Goal: Task Accomplishment & Management: Manage account settings

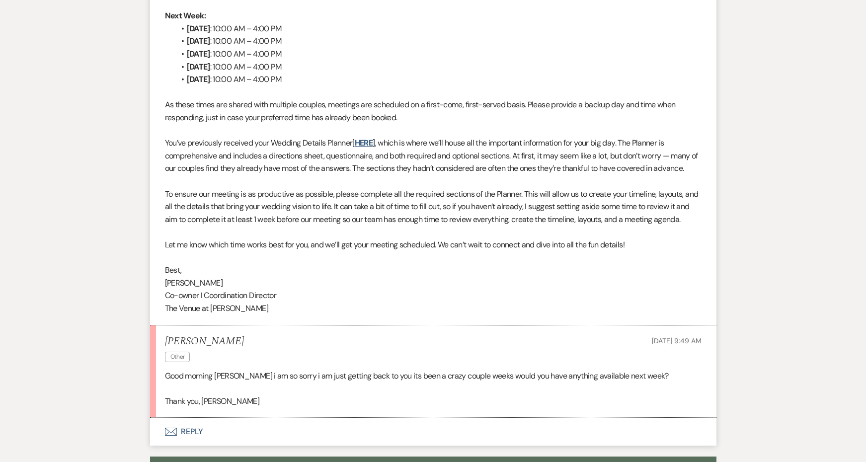
scroll to position [802, 0]
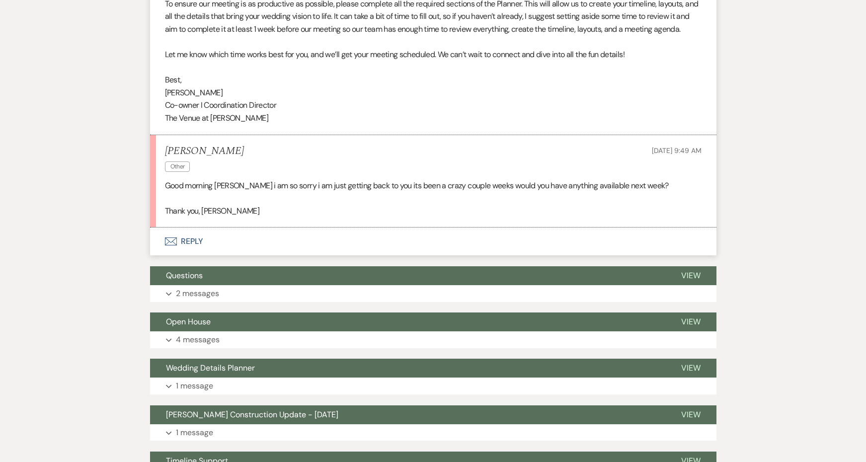
click at [223, 205] on p "Thank you, Anthony" at bounding box center [433, 211] width 537 height 13
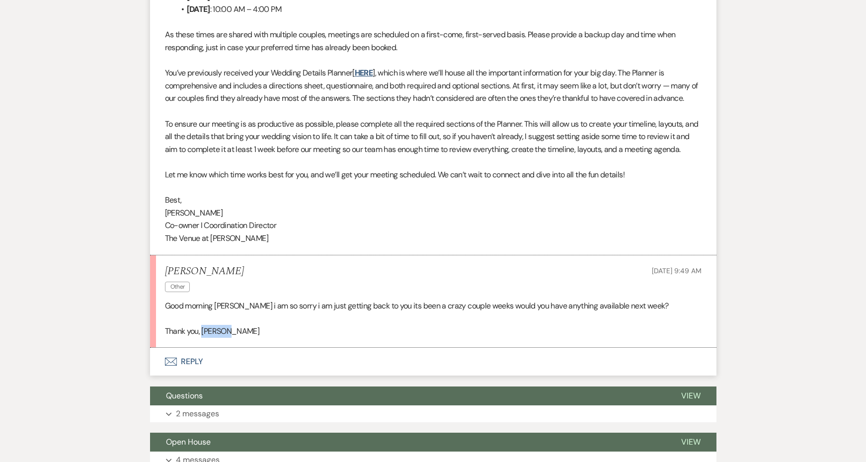
scroll to position [683, 0]
click at [191, 350] on button "Envelope Reply" at bounding box center [433, 361] width 567 height 28
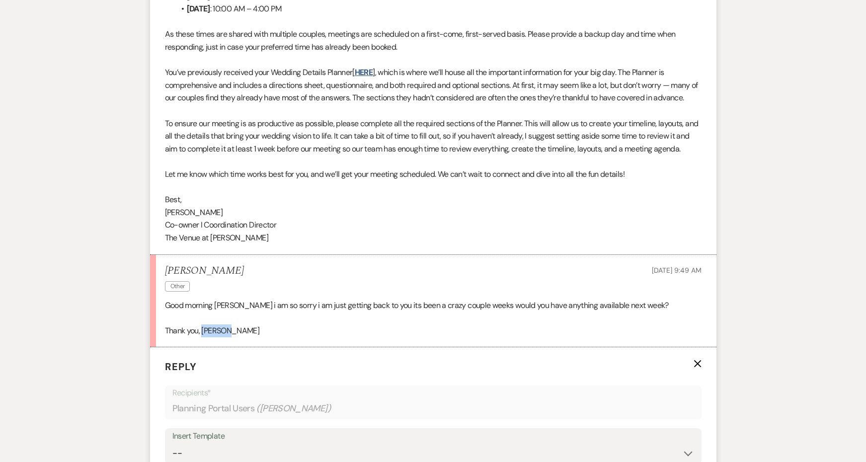
scroll to position [887, 0]
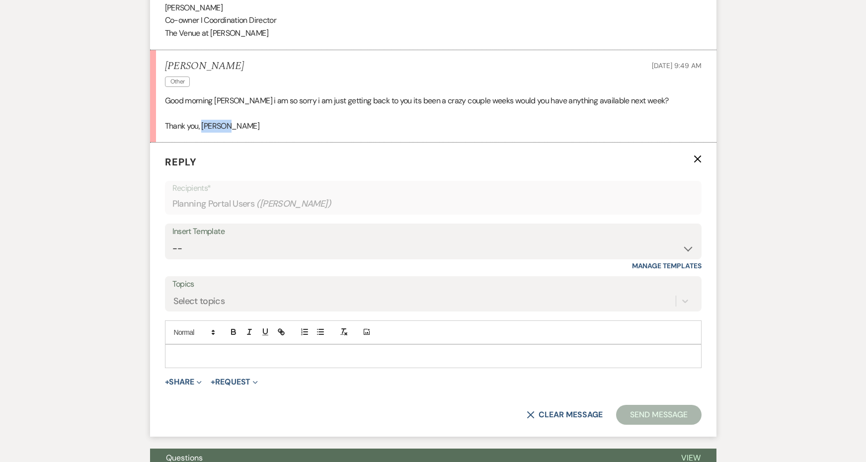
click at [187, 351] on p at bounding box center [433, 356] width 521 height 11
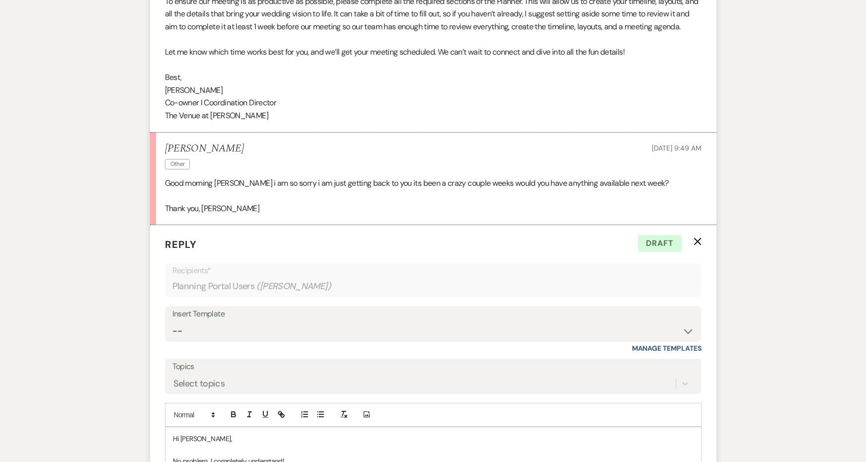
scroll to position [942, 0]
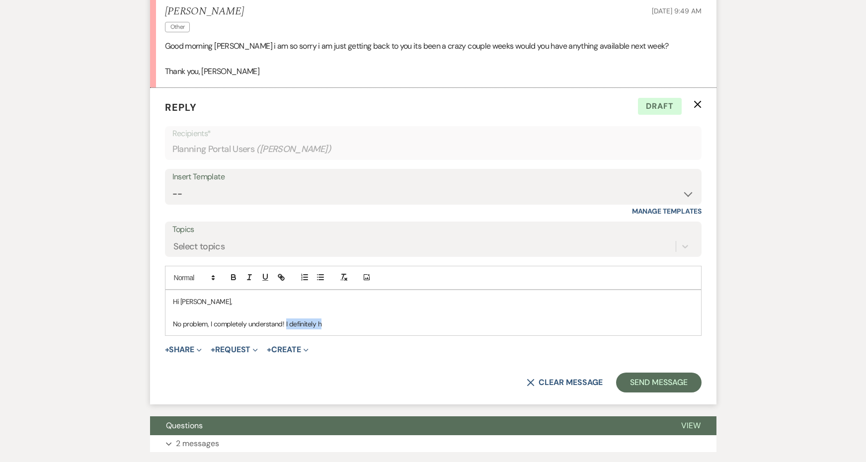
drag, startPoint x: 368, startPoint y: 311, endPoint x: 286, endPoint y: 303, distance: 82.9
click at [286, 319] on p "No problem, I completely understand! I definitely h" at bounding box center [433, 324] width 521 height 11
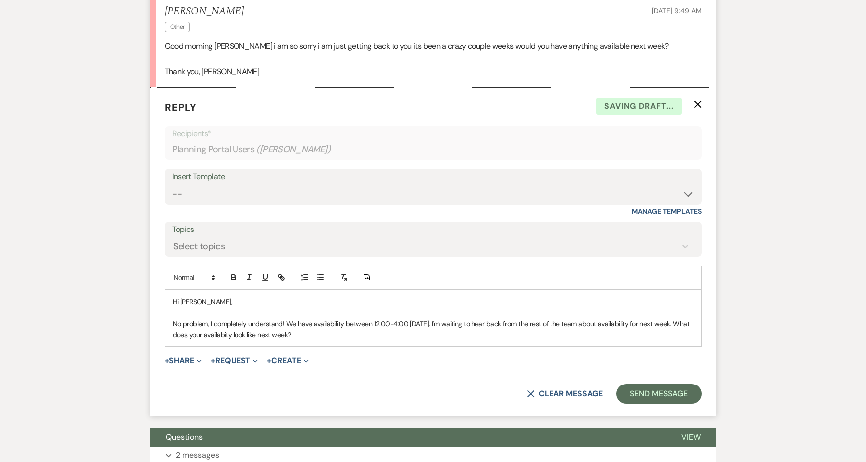
click at [255, 322] on p "No problem, I completely understand! We have availability between 12:00-4:00 on…" at bounding box center [433, 330] width 521 height 22
click at [385, 321] on p "No problem, I completely understand! We have availability between 12:00-4:00 on…" at bounding box center [433, 330] width 521 height 22
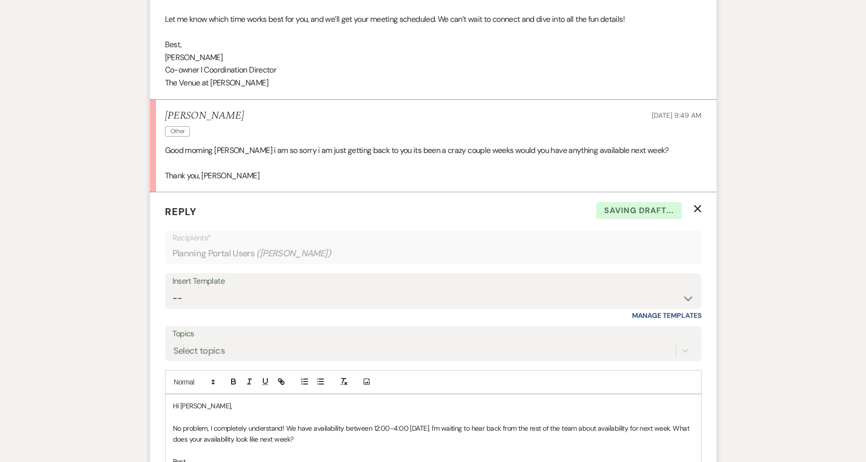
scroll to position [803, 0]
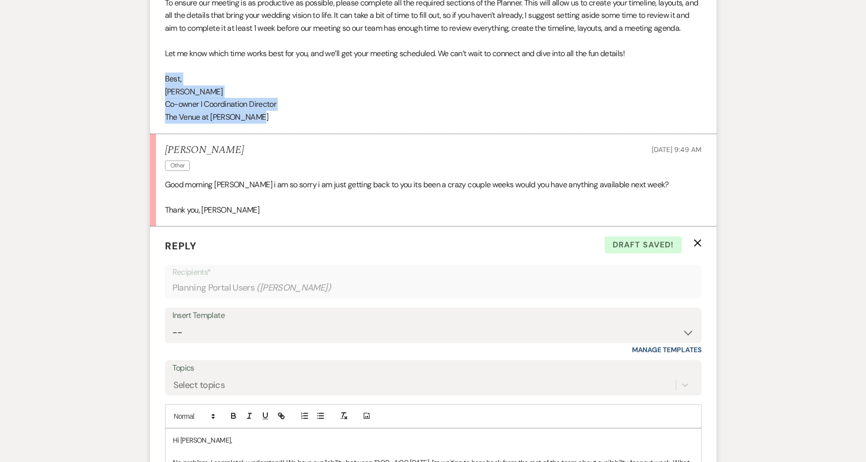
drag, startPoint x: 271, startPoint y: 105, endPoint x: 150, endPoint y: 64, distance: 127.7
copy div "Best, Jessie Co-owner I Coordination Director The Venue at Carley Brook"
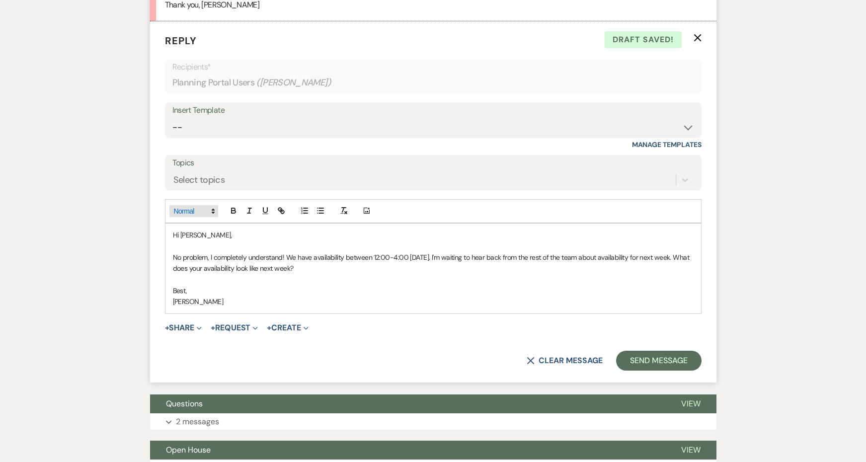
scroll to position [1023, 0]
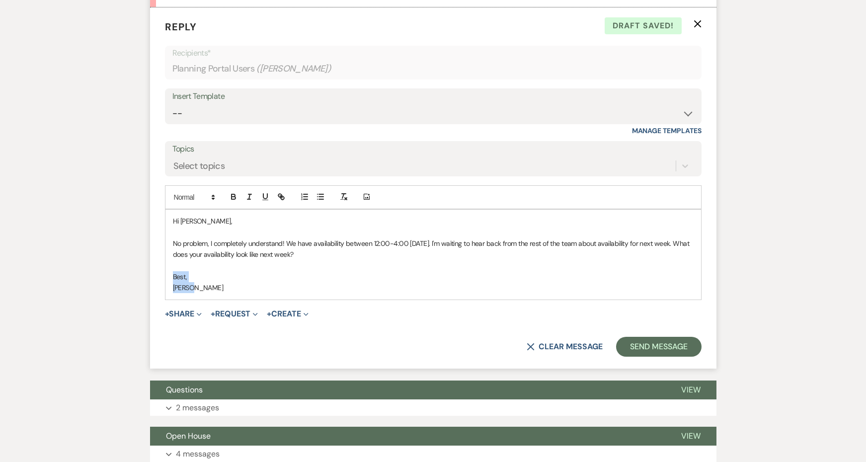
drag, startPoint x: 192, startPoint y: 269, endPoint x: 170, endPoint y: 257, distance: 25.8
click at [170, 257] on div "Hi Anthony, No problem, I completely understand! We have availability between 1…" at bounding box center [434, 255] width 536 height 90
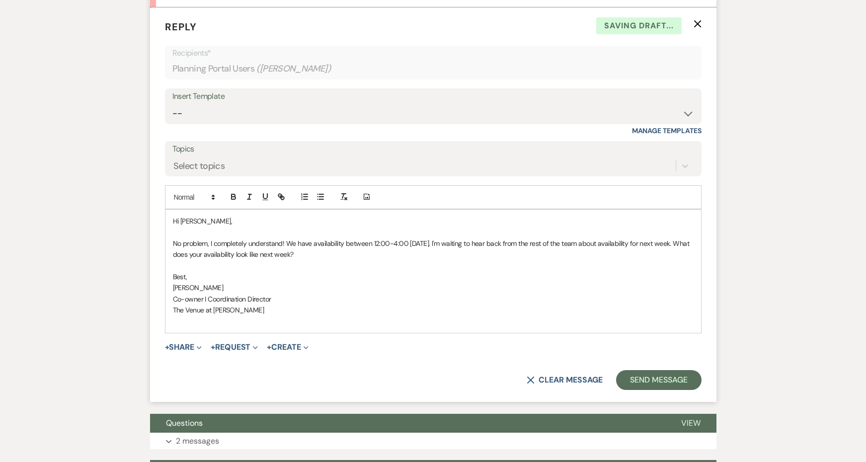
drag, startPoint x: 351, startPoint y: 236, endPoint x: 123, endPoint y: 224, distance: 228.5
click at [123, 224] on div "Messages Tasks Payments Vendors Rental Overview Timeline Docs & Files Contacts …" at bounding box center [433, 91] width 866 height 1766
copy p "No problem, I completely understand! We have availability between 12:00-4:00 on…"
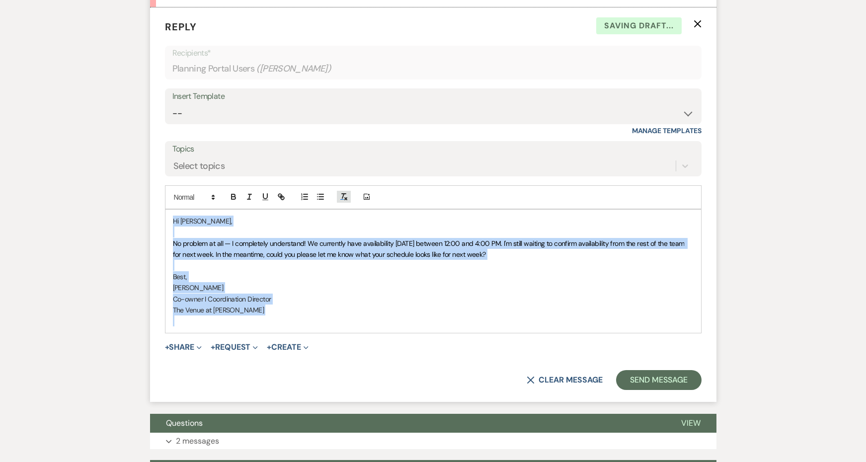
click at [339, 191] on button "button" at bounding box center [344, 197] width 14 height 12
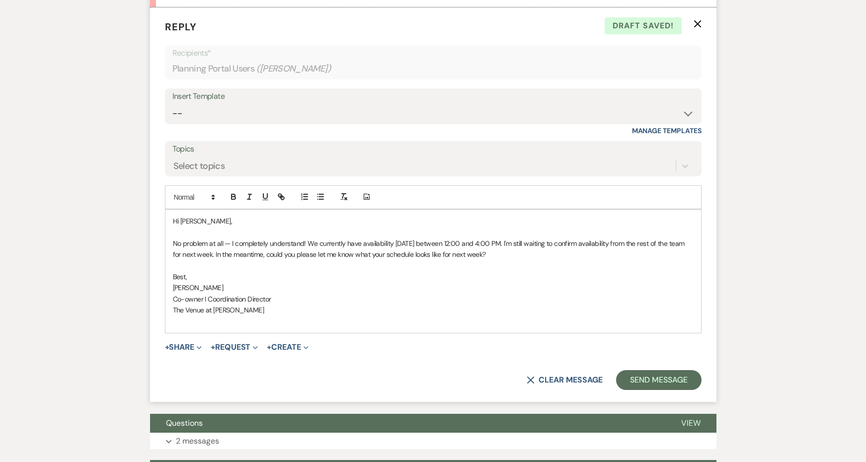
click at [371, 227] on p at bounding box center [433, 232] width 521 height 11
click at [332, 316] on p at bounding box center [433, 321] width 521 height 11
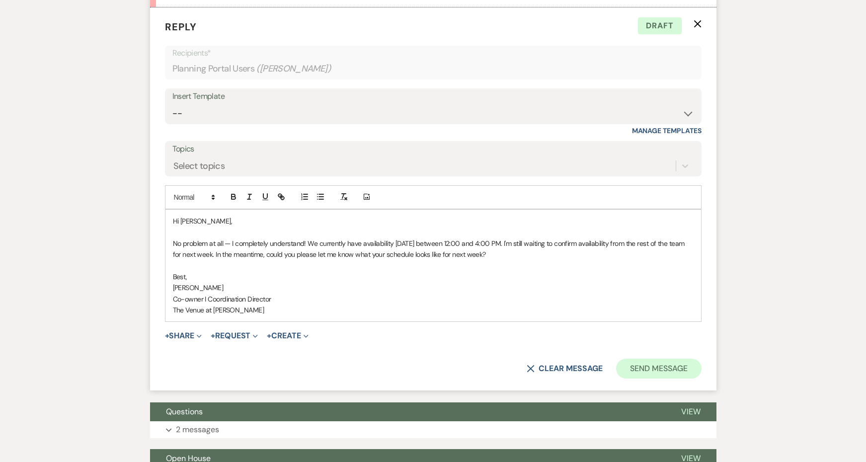
click at [653, 359] on button "Send Message" at bounding box center [658, 369] width 85 height 20
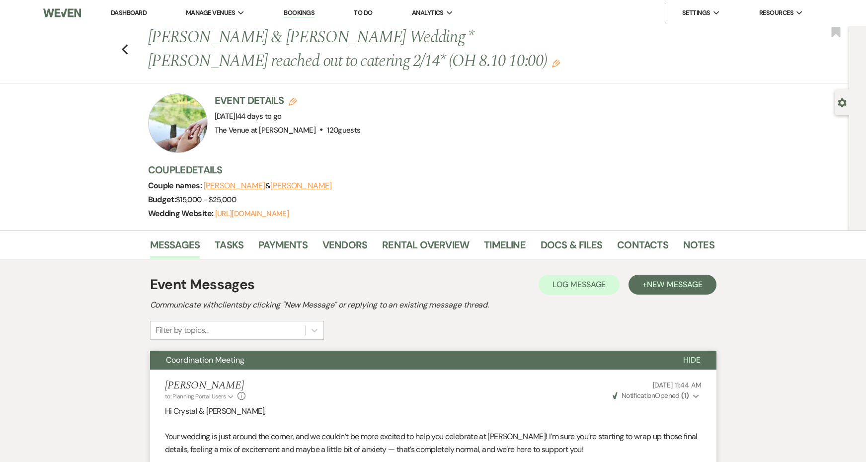
scroll to position [0, 0]
click at [133, 50] on div "Previous Crystal Desvousges & Anthony Vischetti's Wedding *Jessie reached out t…" at bounding box center [422, 55] width 855 height 58
click at [125, 49] on icon "Previous" at bounding box center [124, 50] width 7 height 12
select select "8"
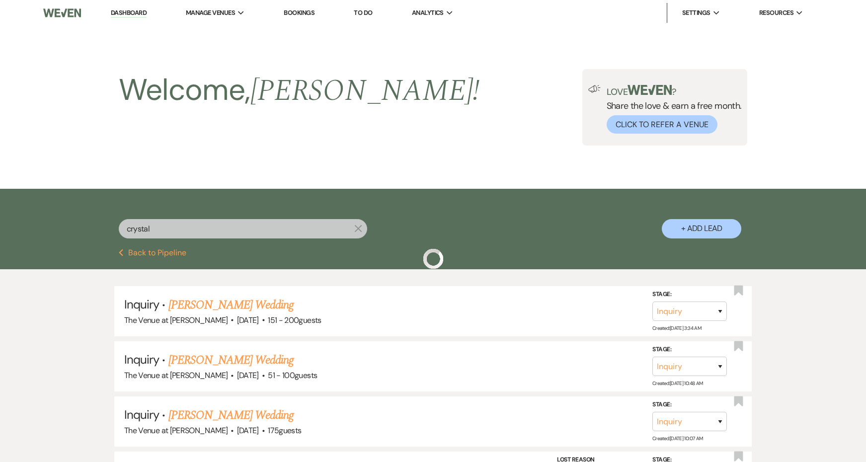
scroll to position [171, 0]
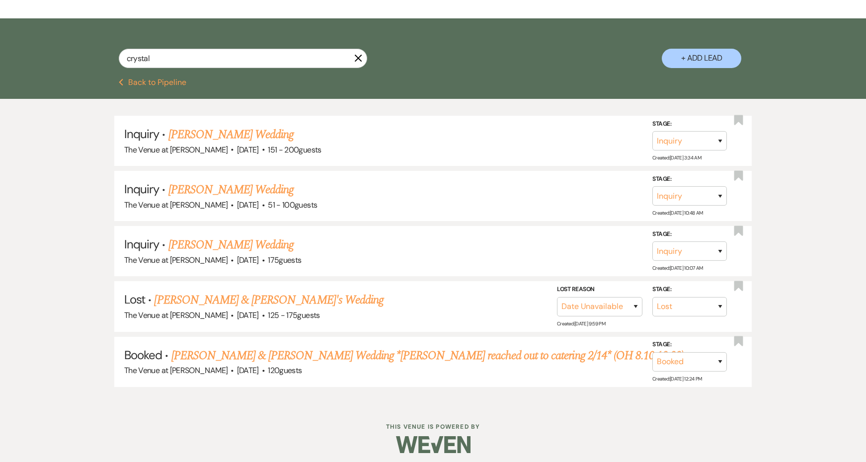
click at [359, 58] on use "button" at bounding box center [357, 58] width 7 height 7
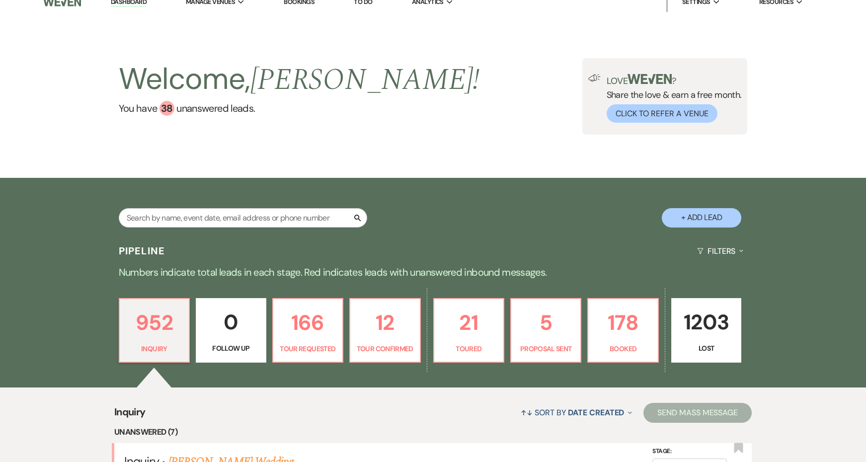
scroll to position [11, 0]
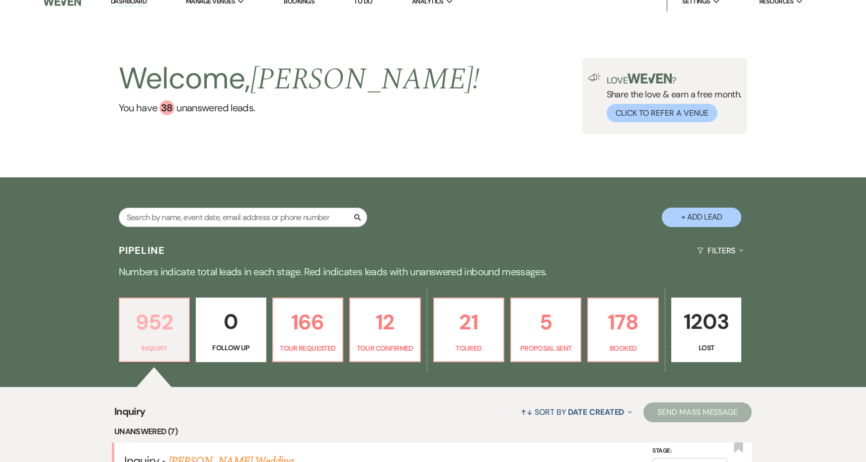
click at [166, 354] on link "952 Inquiry" at bounding box center [154, 330] width 71 height 65
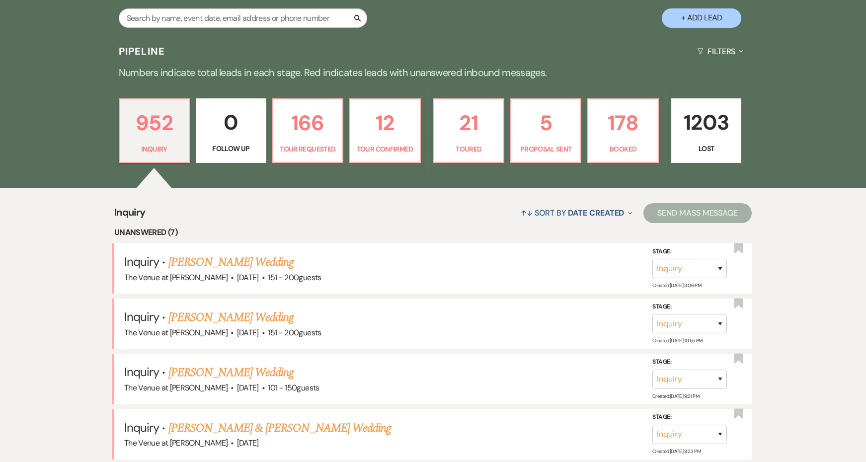
scroll to position [230, 0]
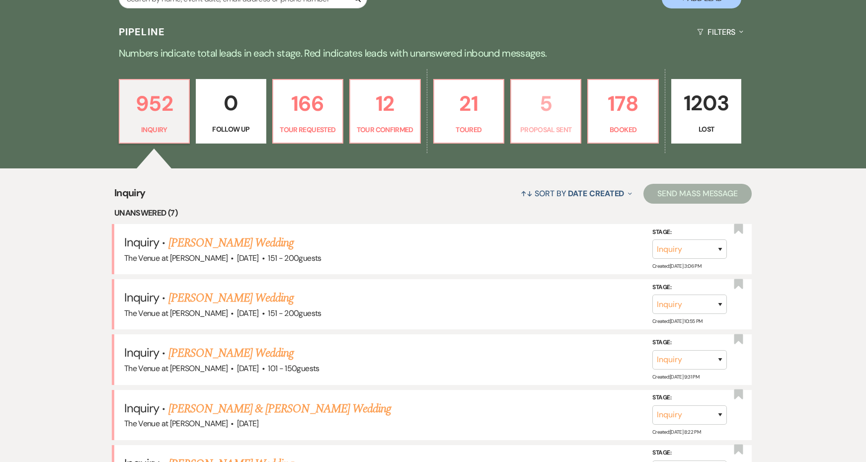
click at [535, 121] on link "5 Proposal Sent" at bounding box center [546, 111] width 71 height 65
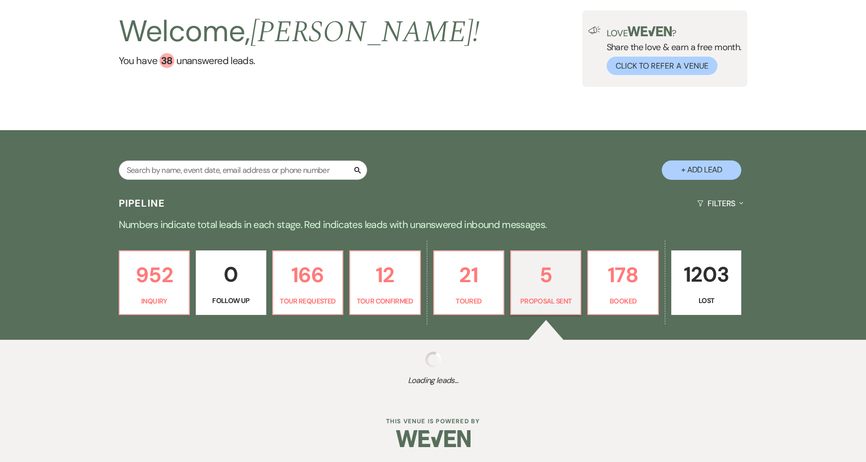
select select "6"
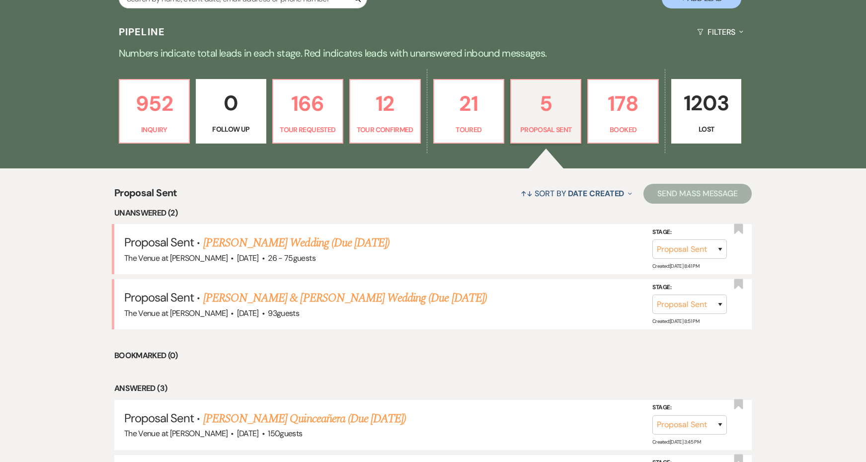
scroll to position [266, 0]
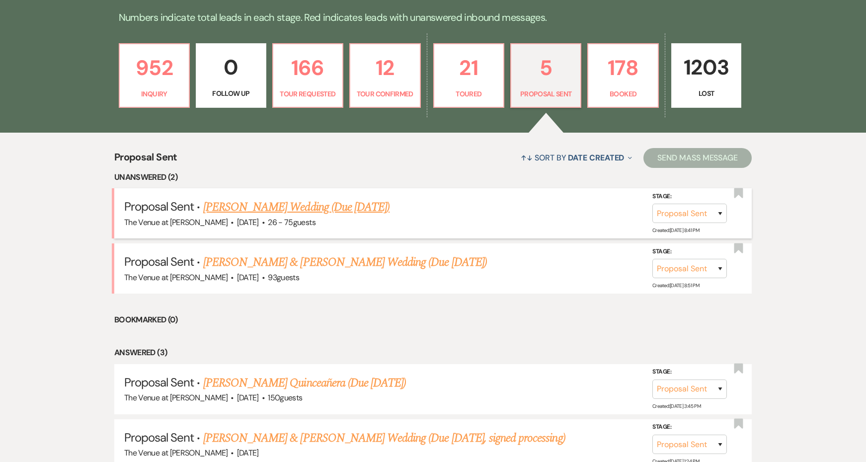
click at [309, 205] on link "[PERSON_NAME] Wedding (Due [DATE])" at bounding box center [296, 207] width 186 height 18
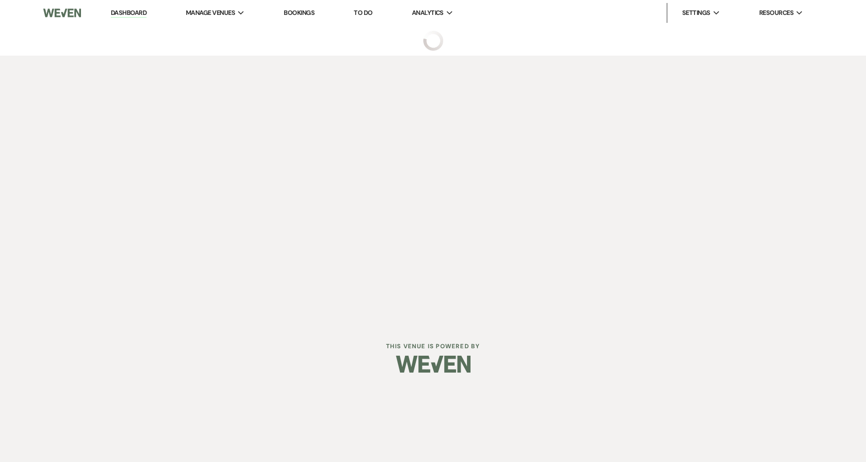
select select "6"
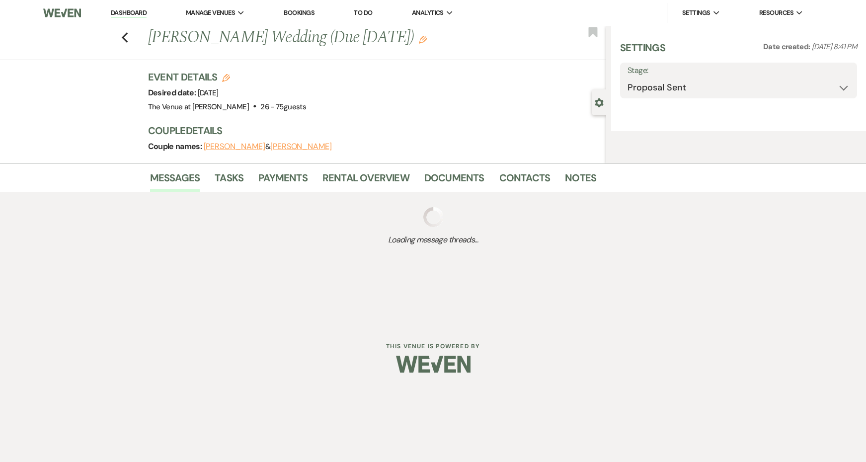
select select "4"
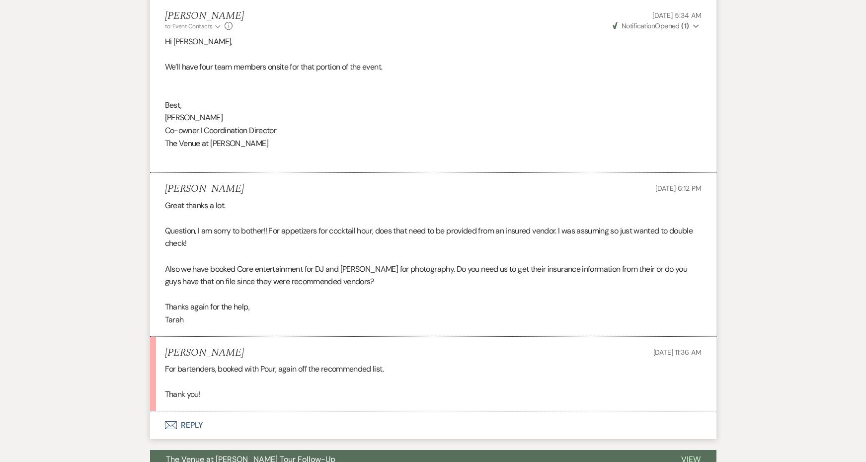
scroll to position [2011, 0]
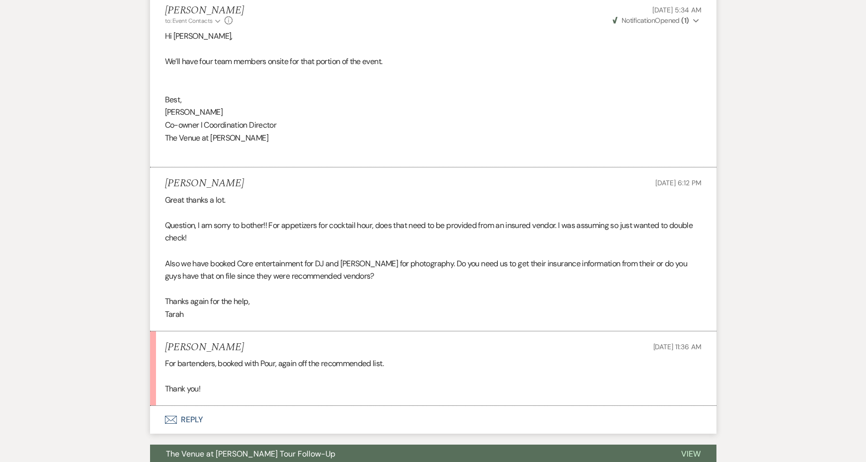
click at [195, 406] on button "Envelope Reply" at bounding box center [433, 420] width 567 height 28
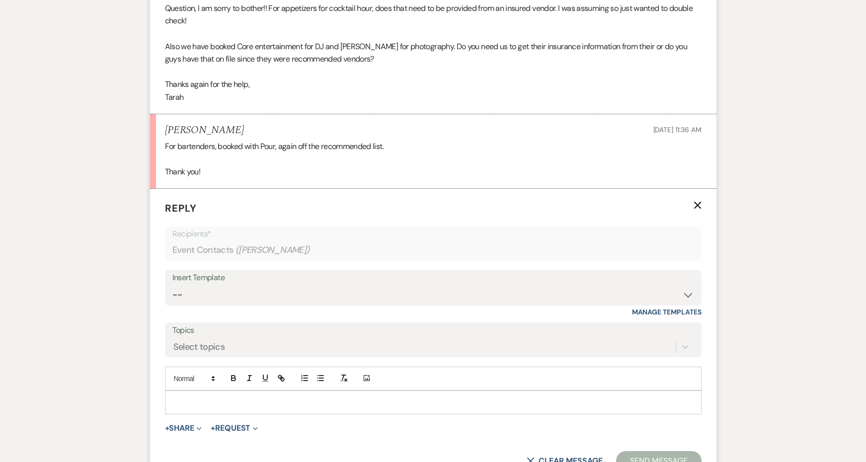
scroll to position [2283, 0]
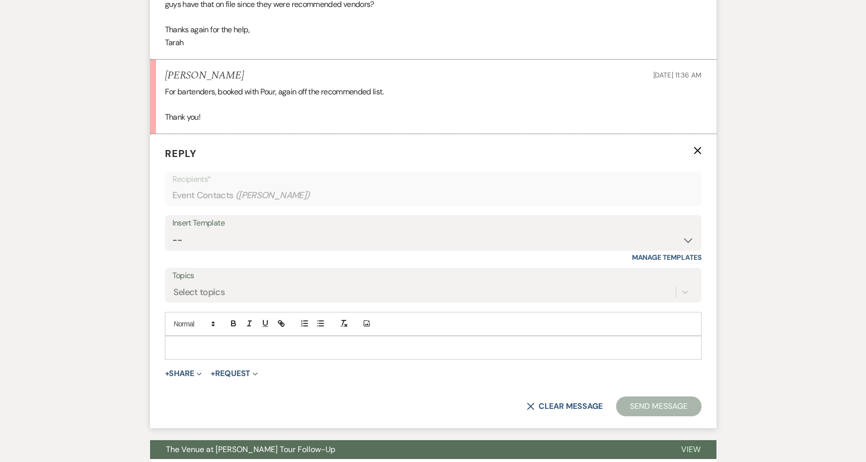
click at [211, 343] on p at bounding box center [433, 348] width 521 height 11
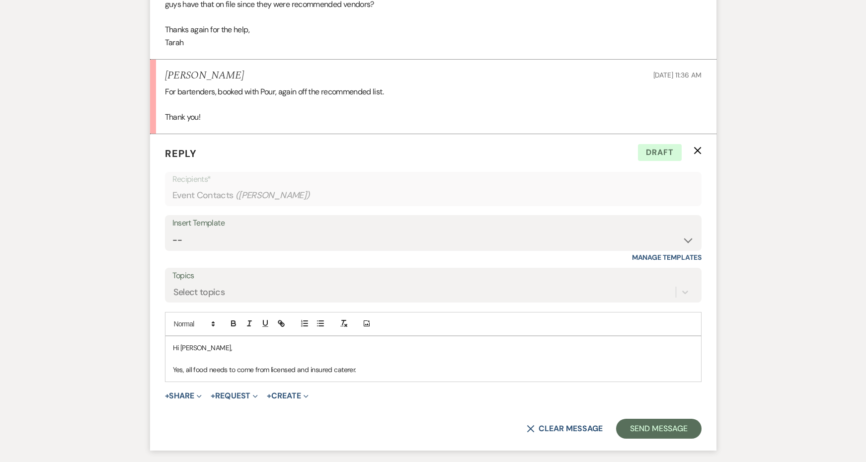
click at [270, 364] on p "Yes, all food needs to come from licensed and insured caterer." at bounding box center [433, 369] width 521 height 11
click at [419, 364] on p "Yes, all food needs to come from a licensed and insured caterer." at bounding box center [433, 369] width 521 height 11
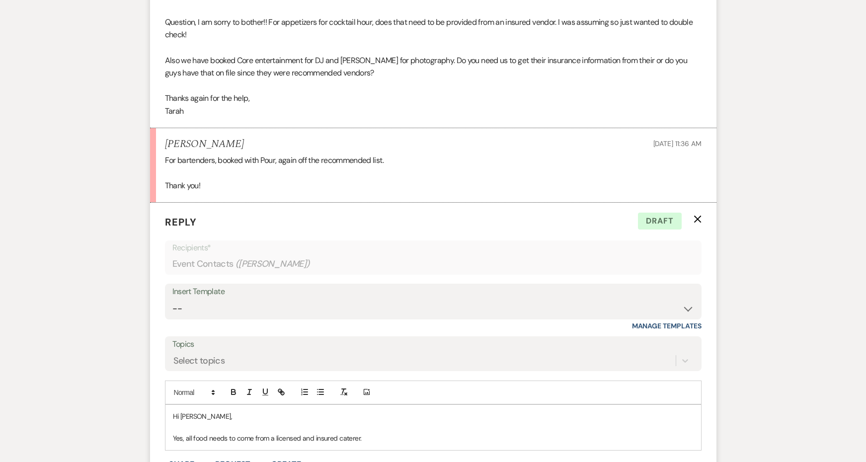
scroll to position [2301, 0]
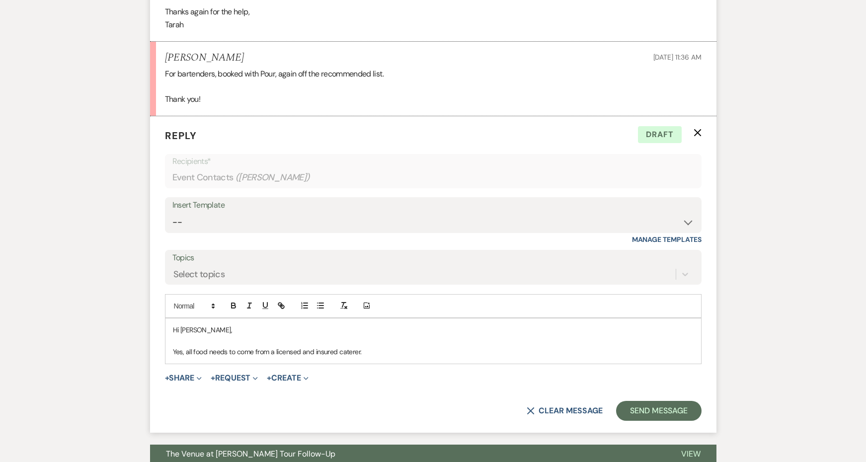
copy div "Hi Tarah, Yes, all food needs to come from a licensed and insured caterer."
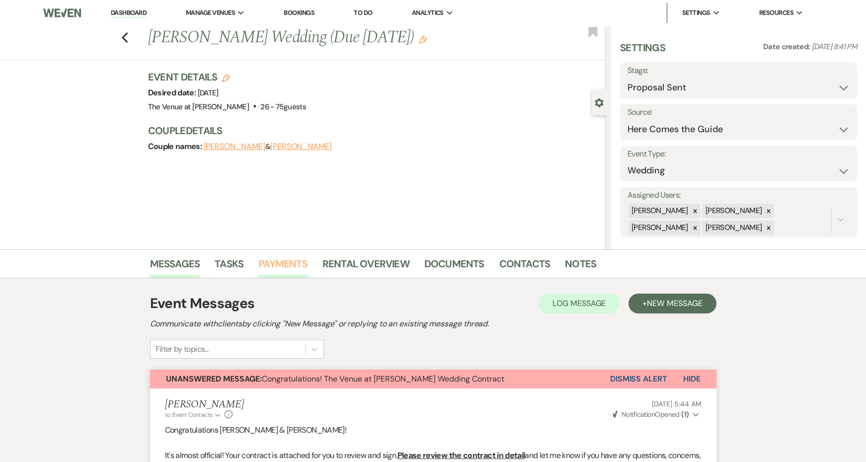
scroll to position [0, 0]
click at [294, 264] on link "Payments" at bounding box center [283, 267] width 49 height 22
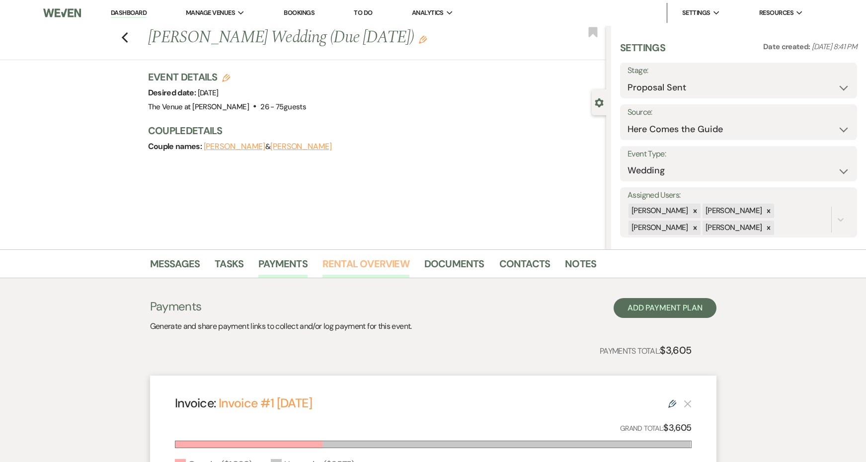
click at [365, 269] on link "Rental Overview" at bounding box center [366, 267] width 87 height 22
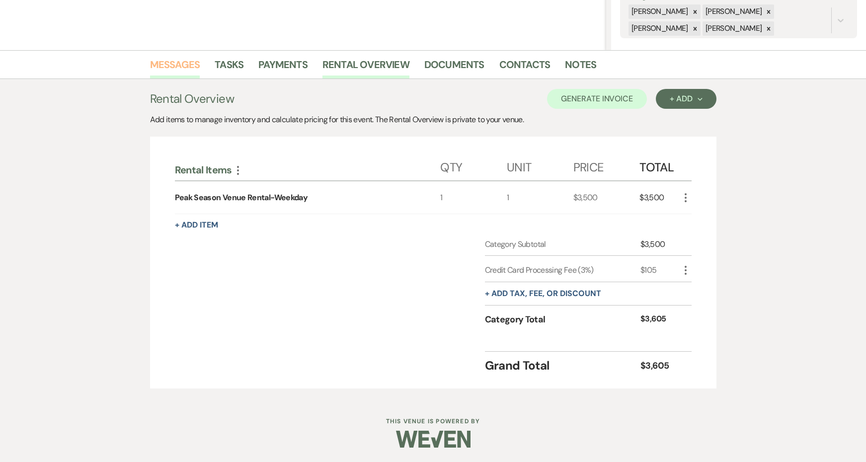
click at [183, 71] on link "Messages" at bounding box center [175, 68] width 50 height 22
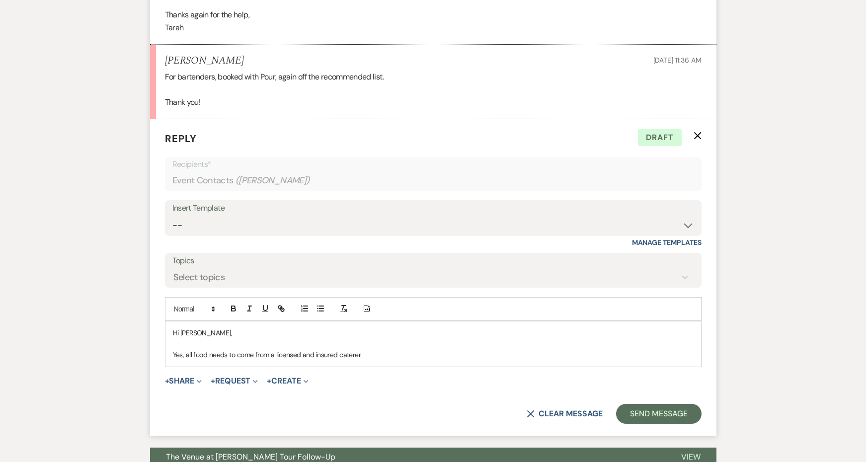
scroll to position [2298, 0]
click at [375, 350] on p "Yes, all food needs to come from a licensed and insured caterer." at bounding box center [433, 355] width 521 height 11
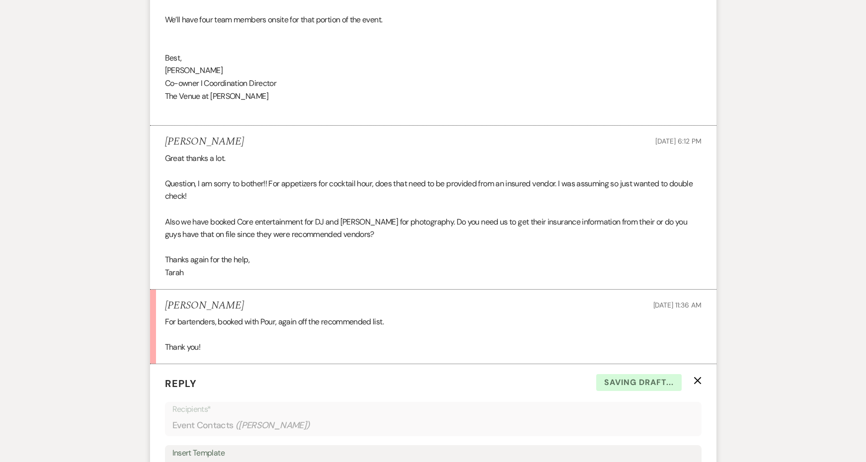
scroll to position [1989, 0]
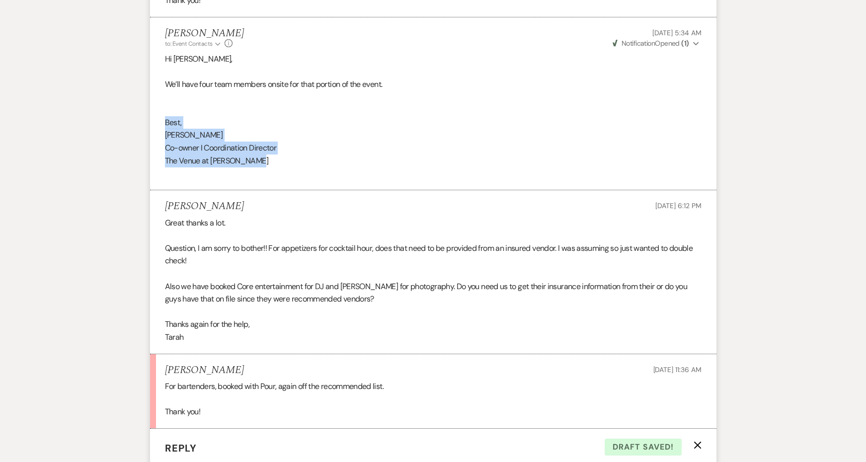
drag, startPoint x: 265, startPoint y: 118, endPoint x: 156, endPoint y: 80, distance: 115.6
click at [156, 80] on li "Jessie Brennan to: Event Contacts Expand Info Sep 16, 2025, 5:34 AM Weven Check…" at bounding box center [433, 103] width 567 height 173
copy div "Best, Jessie Co-owner I Coordination Director The Venue at Carley Brook"
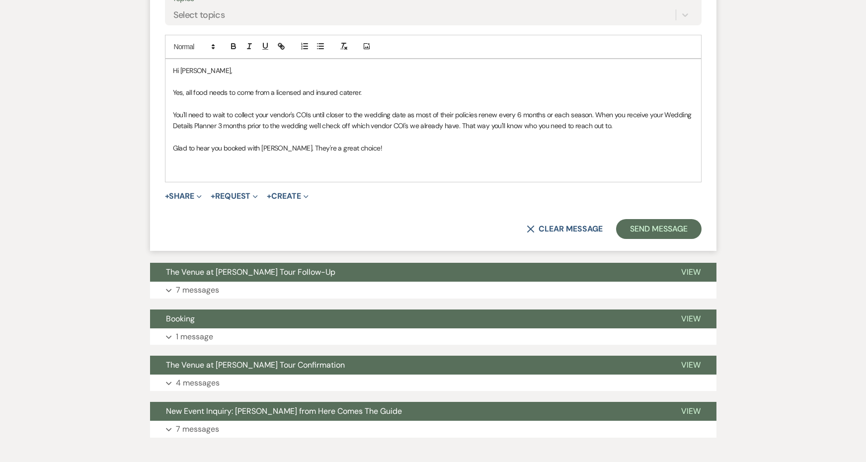
scroll to position [2560, 0]
click at [196, 124] on div "Hi Tarah, Yes, all food needs to come from a licensed and insured caterer. You'…" at bounding box center [434, 121] width 536 height 123
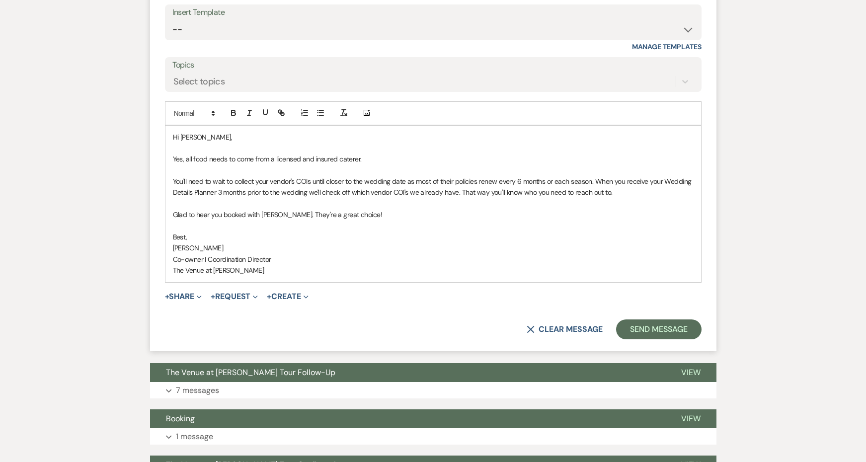
scroll to position [2489, 0]
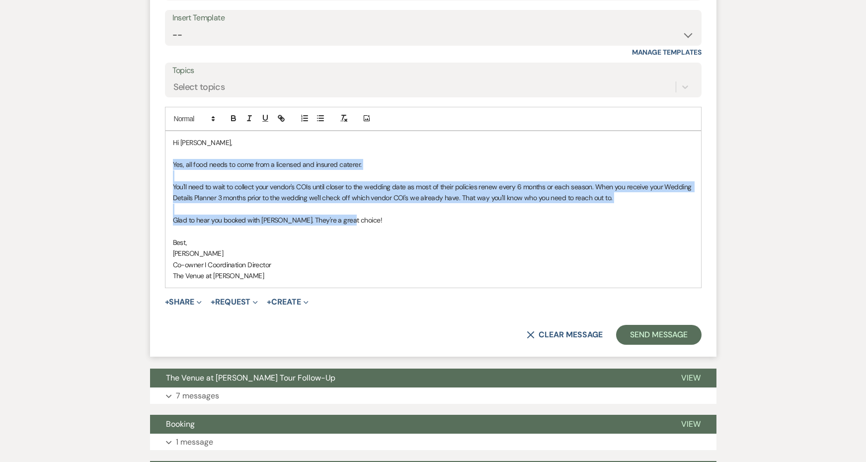
drag, startPoint x: 348, startPoint y: 170, endPoint x: 157, endPoint y: 113, distance: 199.1
click at [157, 113] on form "Reply X Saving draft... Recipients* Event Contacts ( Tarah Villers ) Insert Tem…" at bounding box center [433, 143] width 567 height 428
copy div "Yes, all food needs to come from a licensed and insured caterer. You'll need to…"
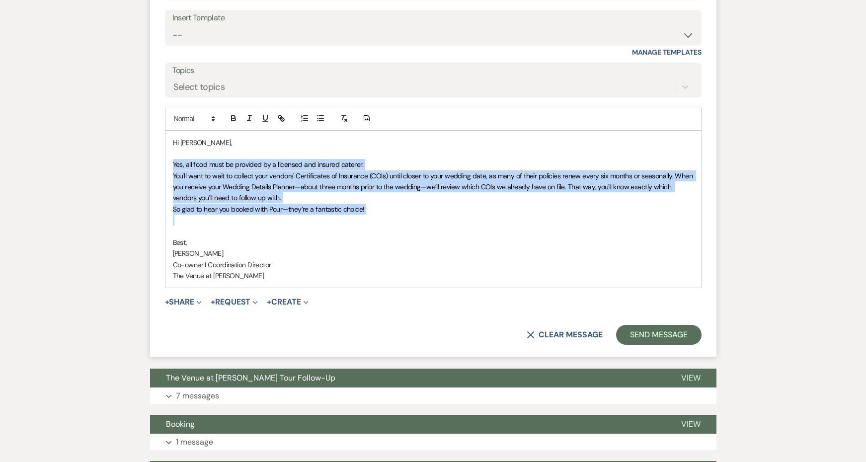
drag, startPoint x: 390, startPoint y: 163, endPoint x: 156, endPoint y: 109, distance: 240.1
click at [156, 109] on form "Reply X Saving draft... Recipients* Event Contacts ( Tarah Villers ) Insert Tem…" at bounding box center [433, 143] width 567 height 428
click at [344, 114] on icon "button" at bounding box center [344, 118] width 9 height 9
click at [362, 159] on p "Yes, all food must be provided by a licensed and insured caterer." at bounding box center [433, 164] width 521 height 11
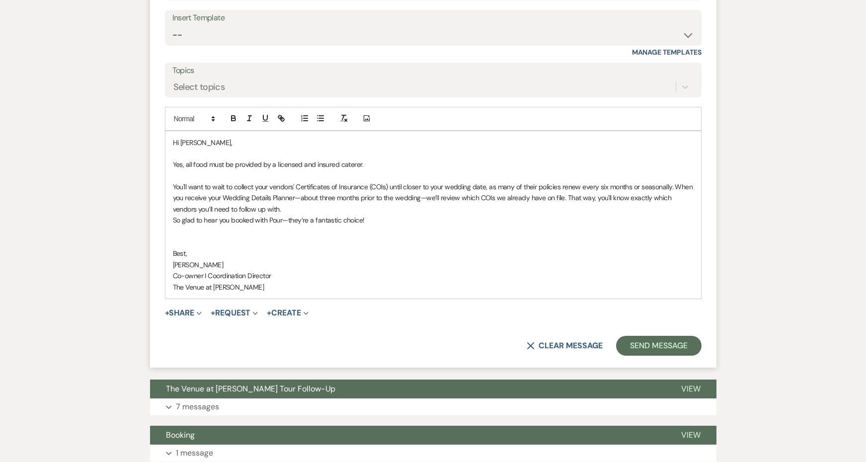
click at [350, 181] on p "You'll want to wait to collect your vendors' Certificates of Insurance (COIs) u…" at bounding box center [433, 197] width 521 height 33
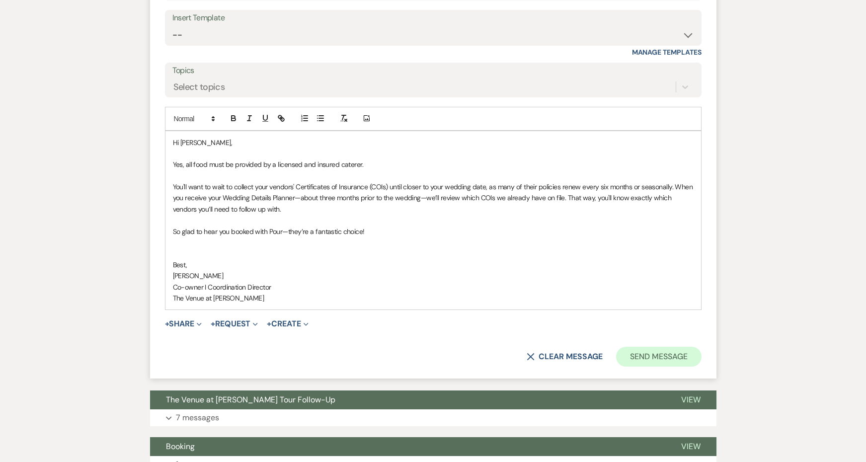
click at [642, 347] on button "Send Message" at bounding box center [658, 357] width 85 height 20
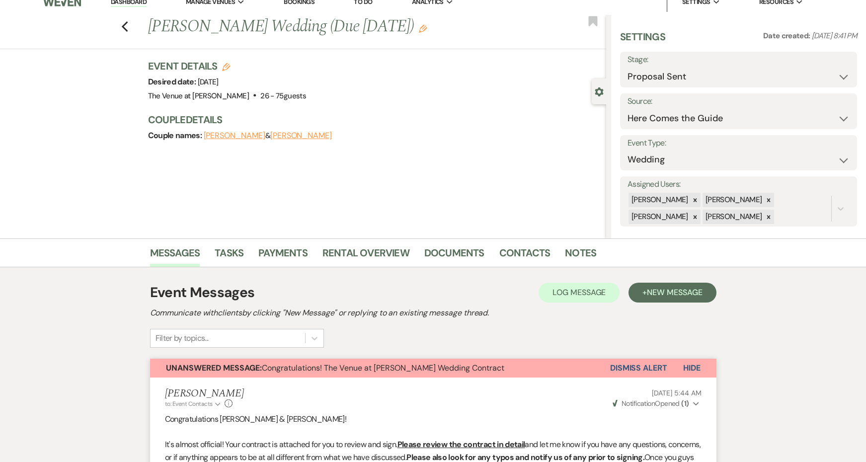
scroll to position [0, 0]
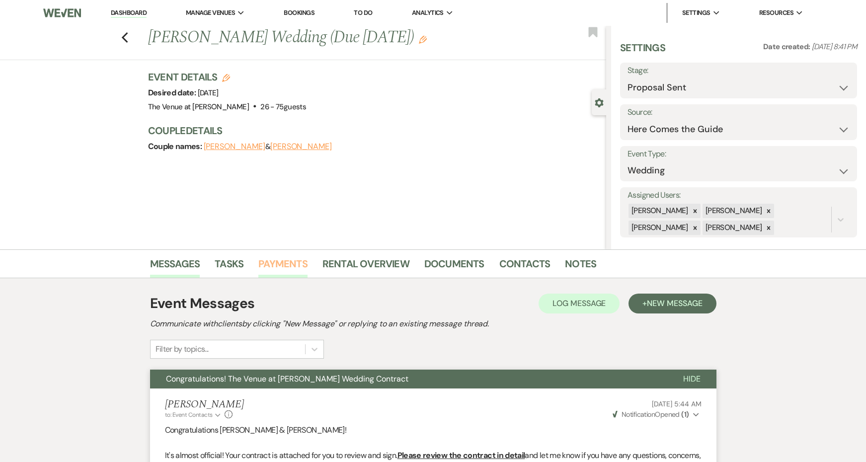
click at [286, 266] on link "Payments" at bounding box center [283, 267] width 49 height 22
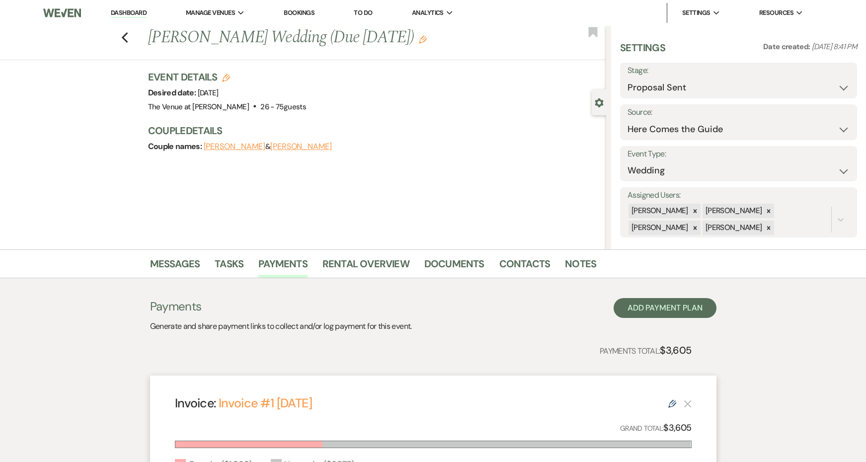
click at [131, 36] on div "Previous [PERSON_NAME] Wedding (Due [DATE]) Edit Bookmark" at bounding box center [300, 43] width 611 height 34
click at [123, 36] on icon "Previous" at bounding box center [124, 38] width 7 height 12
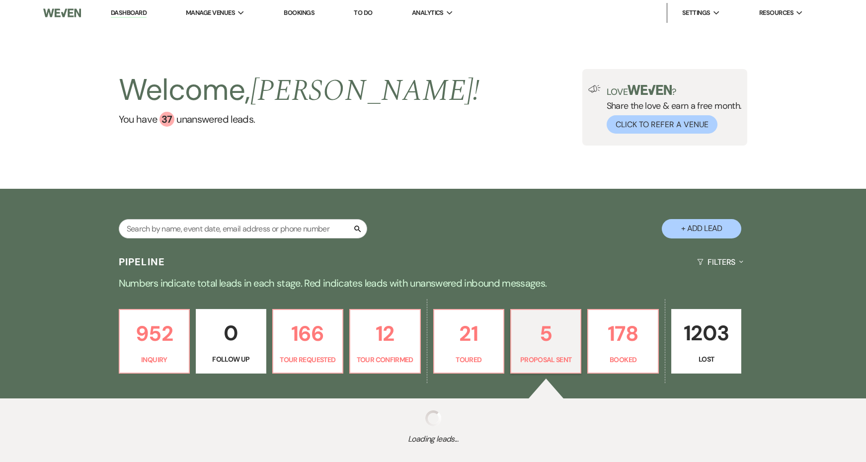
select select "6"
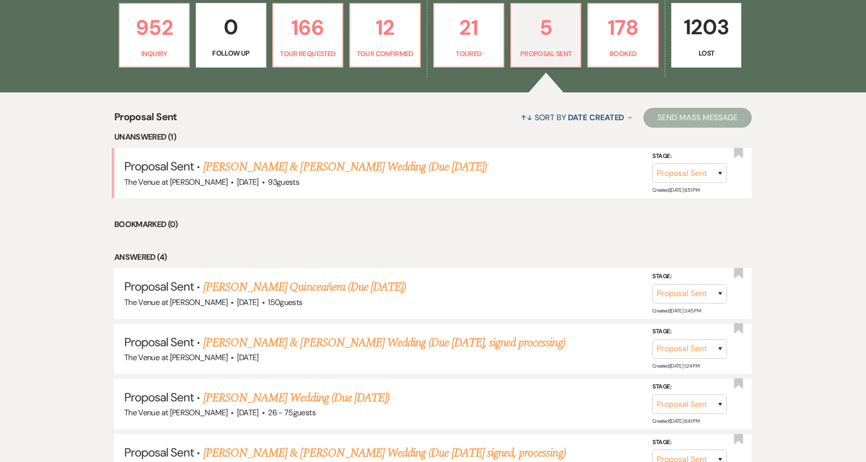
scroll to position [309, 0]
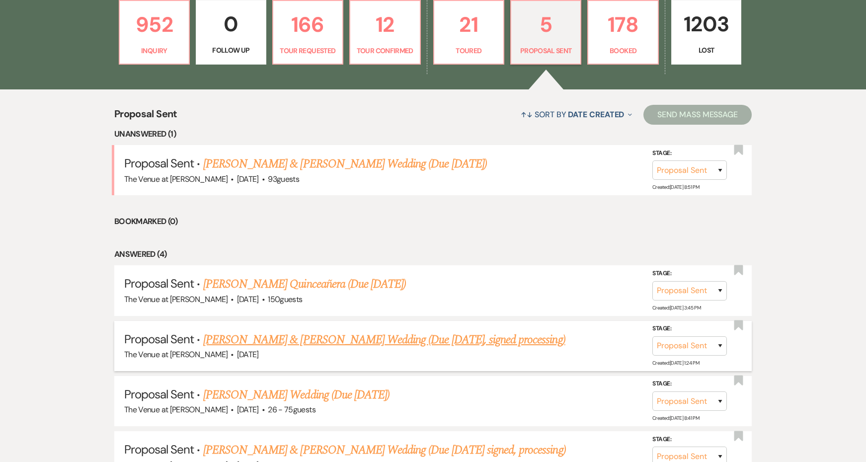
click at [275, 331] on link "[PERSON_NAME] & [PERSON_NAME] Wedding (Due [DATE], signed processing)" at bounding box center [384, 340] width 362 height 18
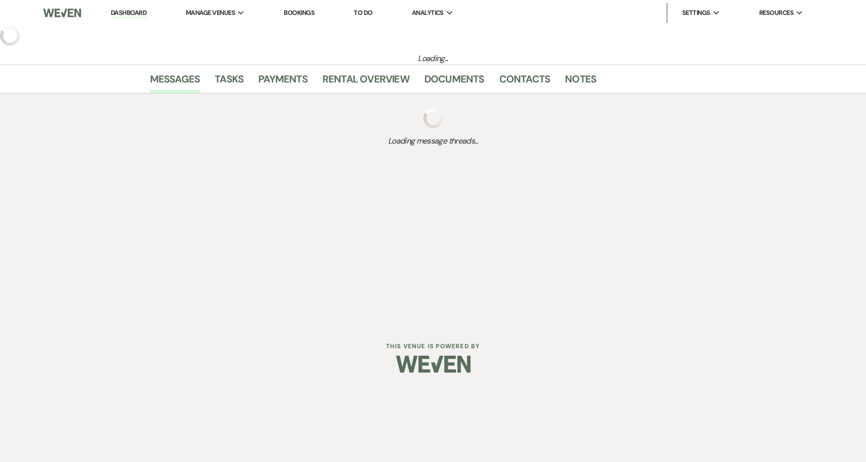
select select "6"
select select "5"
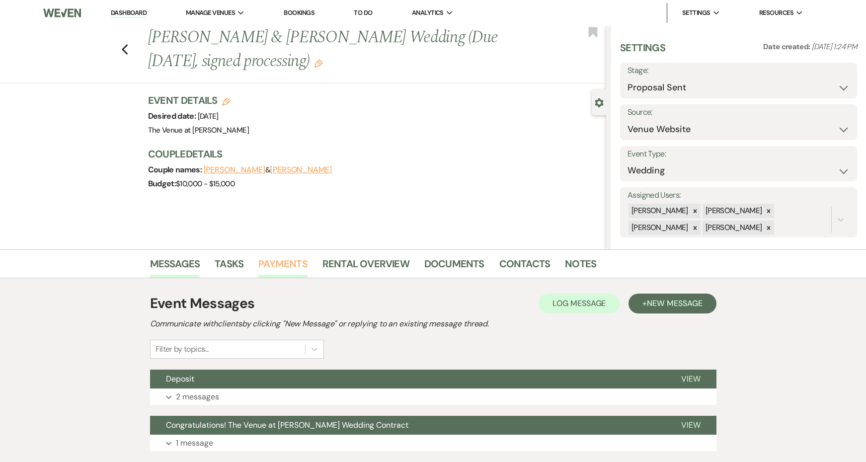
click at [285, 266] on link "Payments" at bounding box center [283, 267] width 49 height 22
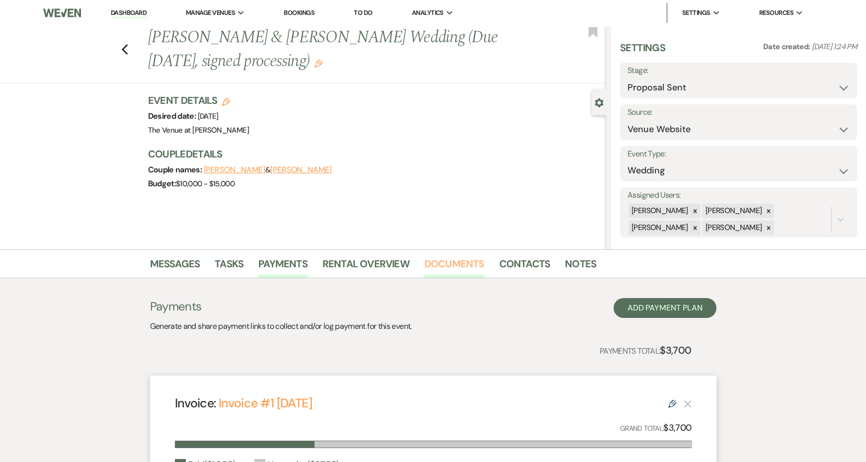
click at [444, 267] on link "Documents" at bounding box center [455, 267] width 60 height 22
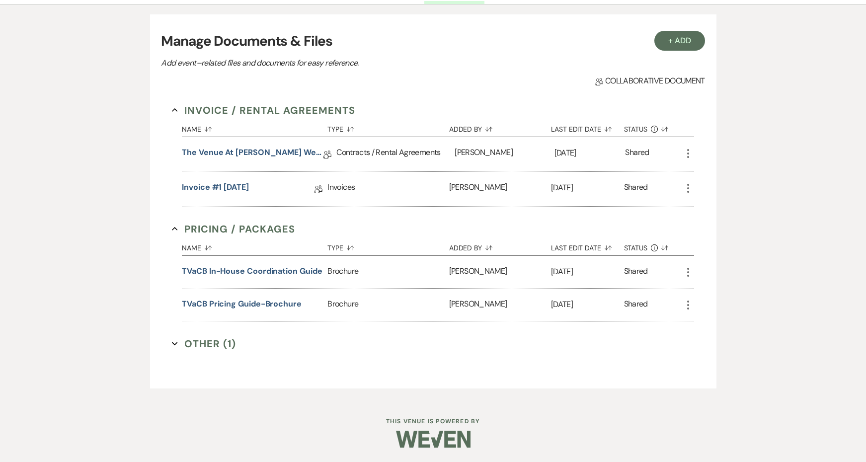
scroll to position [273, 0]
click at [286, 151] on link "The Venue at [PERSON_NAME] Wedding Contract ([DATE] [PERSON_NAME])" at bounding box center [253, 154] width 142 height 15
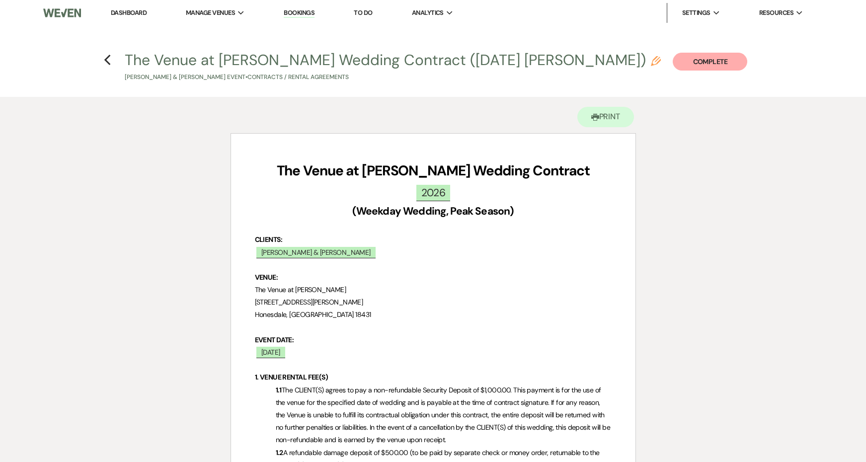
scroll to position [3978, 0]
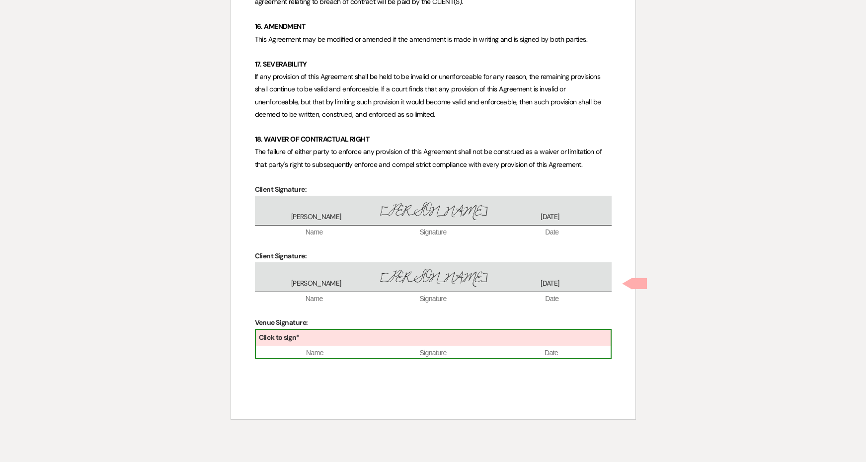
click at [327, 330] on div "Click to sign*" at bounding box center [433, 338] width 355 height 16
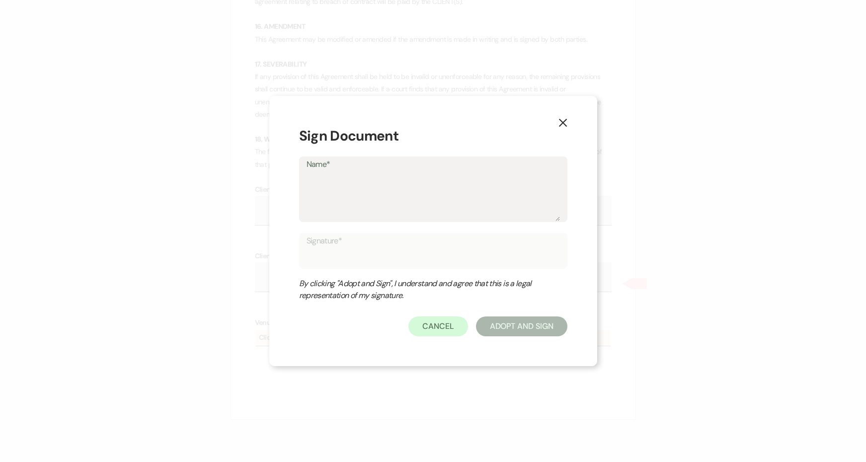
type textarea "J"
type input "J"
type textarea "Je"
type input "Je"
type textarea "Jes"
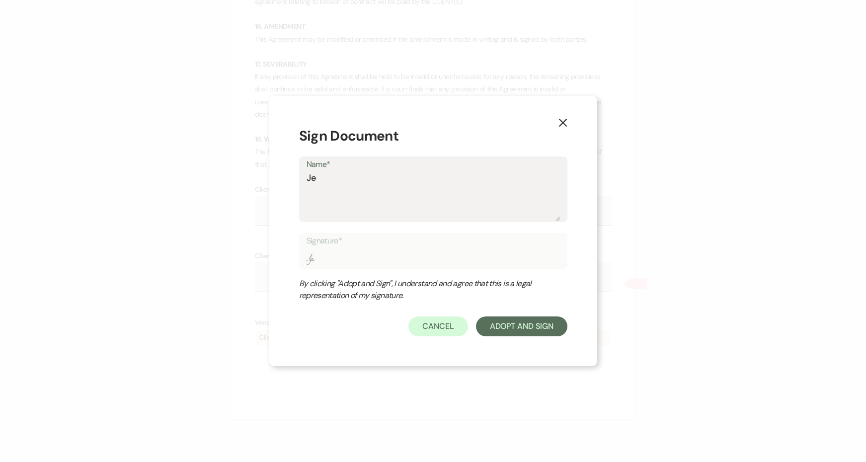
type input "Jes"
type textarea "[PERSON_NAME]"
type input "[PERSON_NAME]"
type textarea "[PERSON_NAME]"
type input "[PERSON_NAME]"
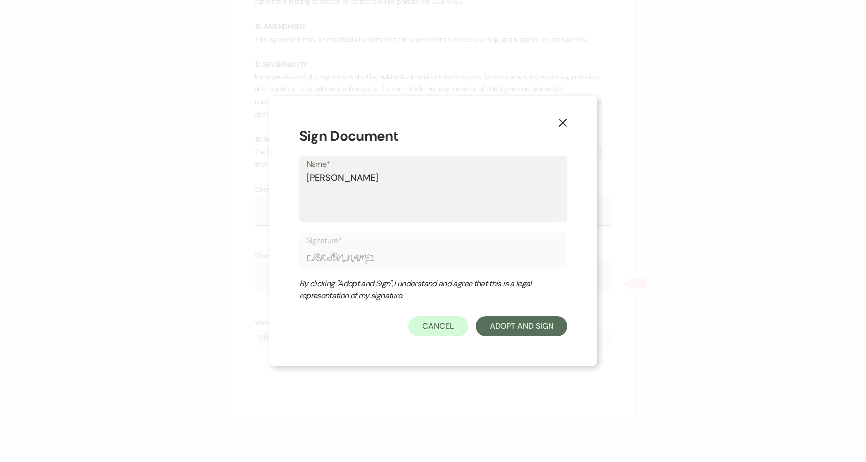
type textarea "[PERSON_NAME]"
type input "[PERSON_NAME]"
type textarea "[PERSON_NAME]"
type input "[PERSON_NAME]"
type textarea "[PERSON_NAME]"
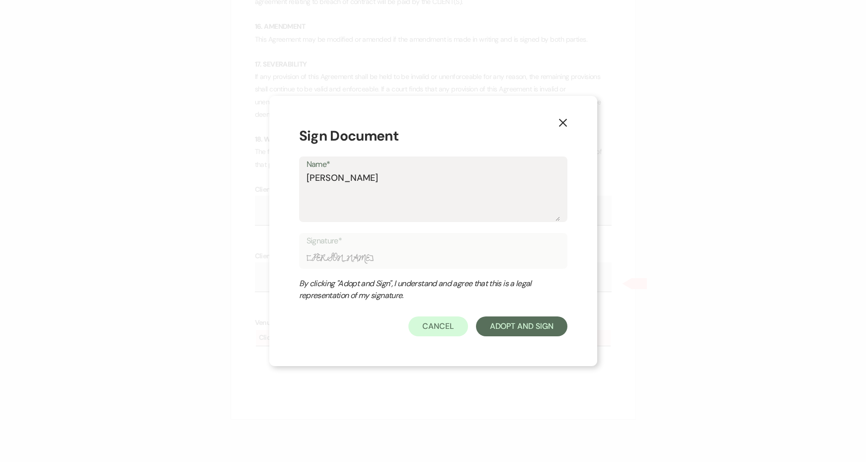
type input "[PERSON_NAME]"
type textarea "[PERSON_NAME]"
type input "[PERSON_NAME]"
type textarea "[PERSON_NAME]"
type input "[PERSON_NAME]"
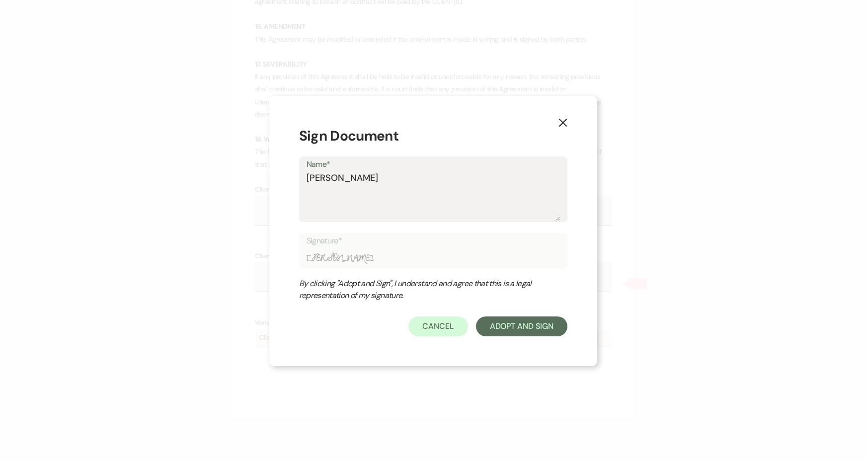
type textarea "[PERSON_NAME]"
type input "[PERSON_NAME]"
type textarea "[PERSON_NAME]"
type input "[PERSON_NAME]"
type textarea "[PERSON_NAME]"
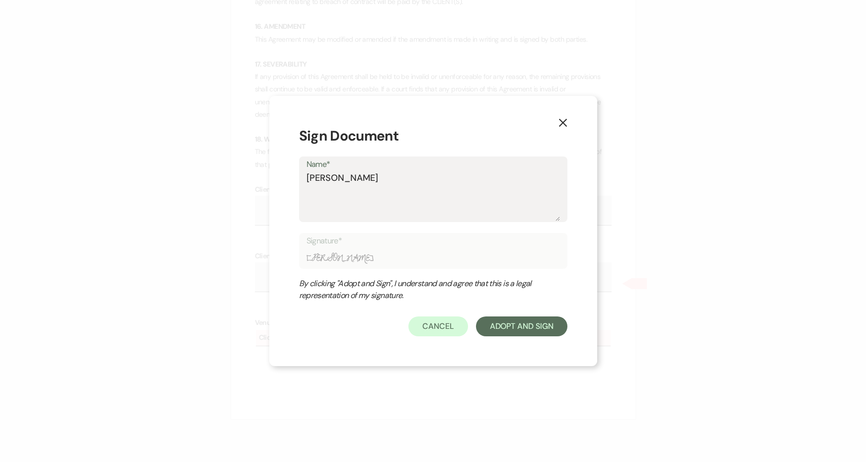
type input "[PERSON_NAME]"
type textarea "[PERSON_NAME]"
type input "[PERSON_NAME]"
type textarea "[PERSON_NAME]"
type input "[PERSON_NAME]"
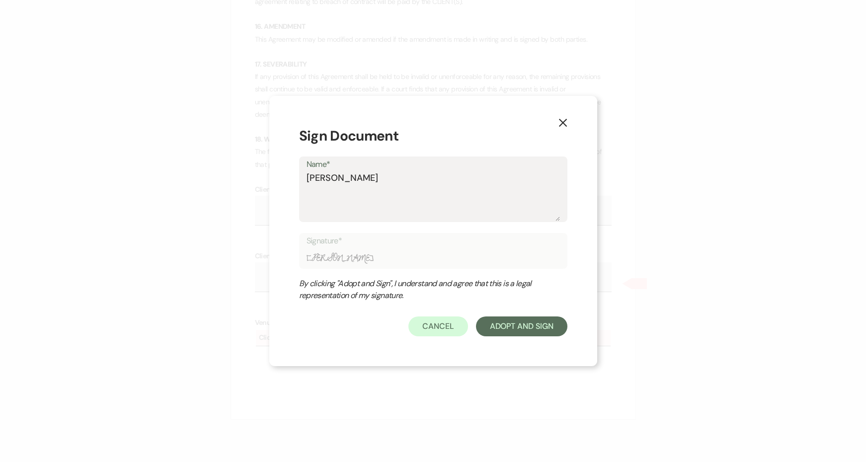
type textarea "[PERSON_NAME]"
type input "[PERSON_NAME]"
type textarea "[PERSON_NAME]"
type input "[PERSON_NAME]"
type textarea "[PERSON_NAME]"
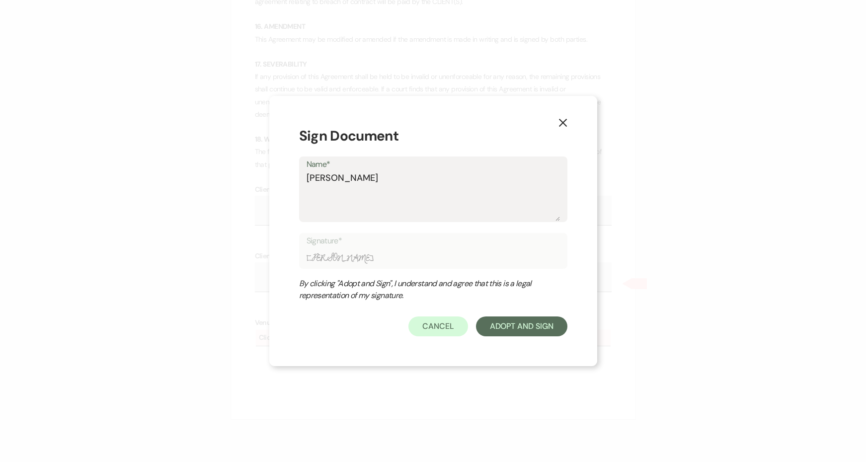
type input "[PERSON_NAME]"
type textarea "[PERSON_NAME]"
click at [513, 328] on button "Adopt And Sign" at bounding box center [521, 327] width 91 height 20
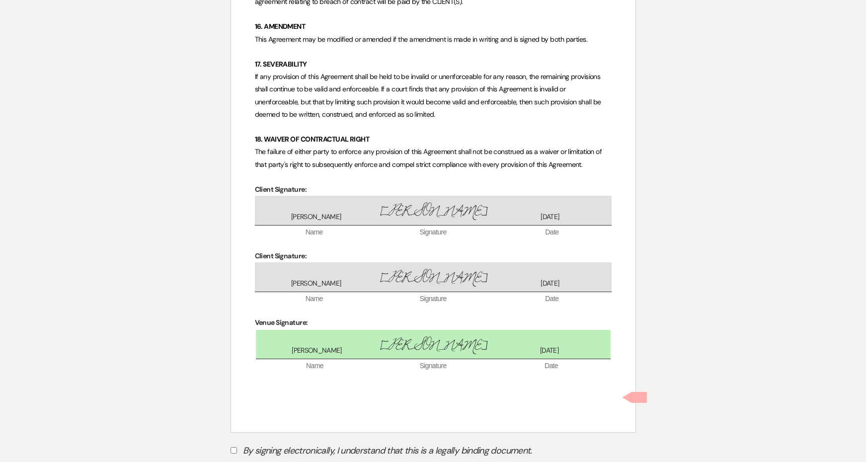
scroll to position [4021, 0]
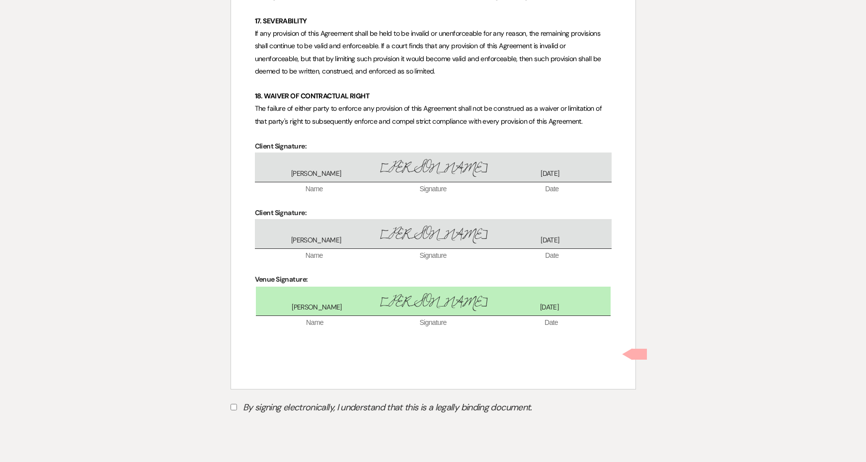
click at [438, 400] on label "By signing electronically, I understand that this is a legally binding document." at bounding box center [434, 409] width 406 height 19
click at [237, 404] on input "By signing electronically, I understand that this is a legally binding document." at bounding box center [234, 407] width 6 height 6
checkbox input "true"
click at [286, 424] on button "Submit" at bounding box center [266, 433] width 70 height 18
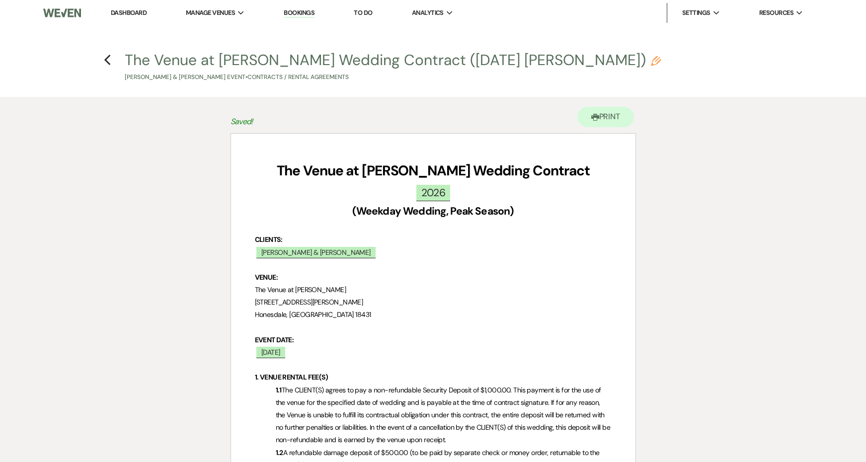
scroll to position [0, 0]
click at [107, 59] on use "button" at bounding box center [107, 60] width 6 height 11
select select "6"
select select "5"
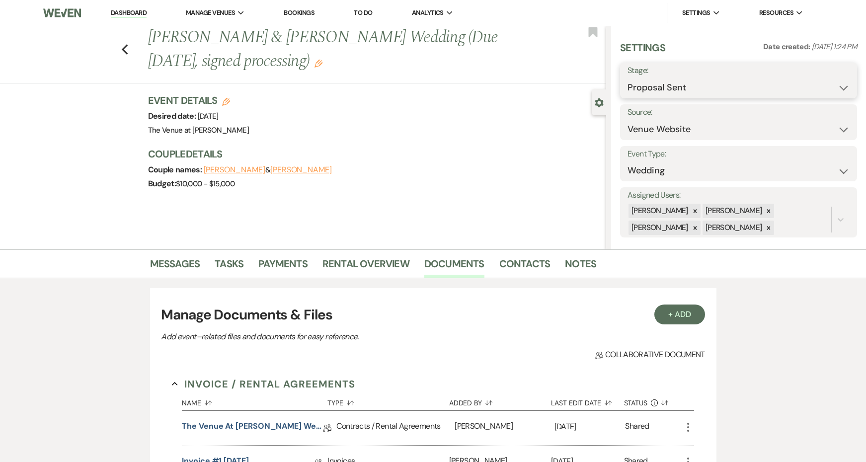
select select "7"
click at [833, 76] on button "Save" at bounding box center [832, 81] width 51 height 20
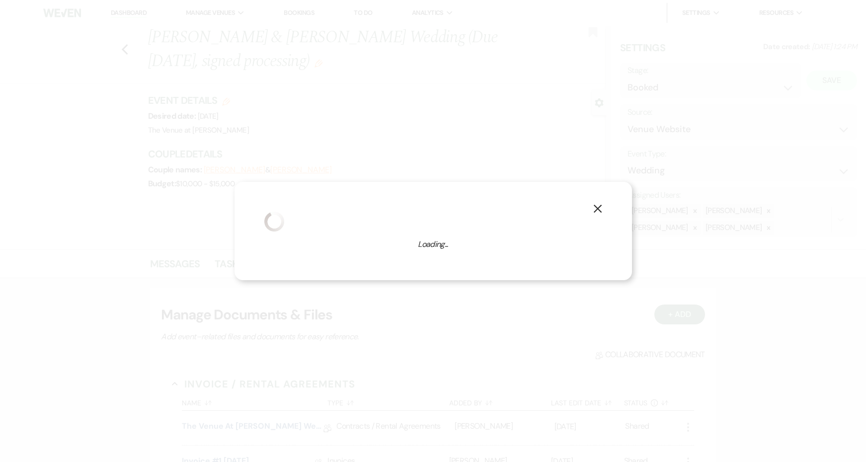
select select "1"
select select "762"
select select "false"
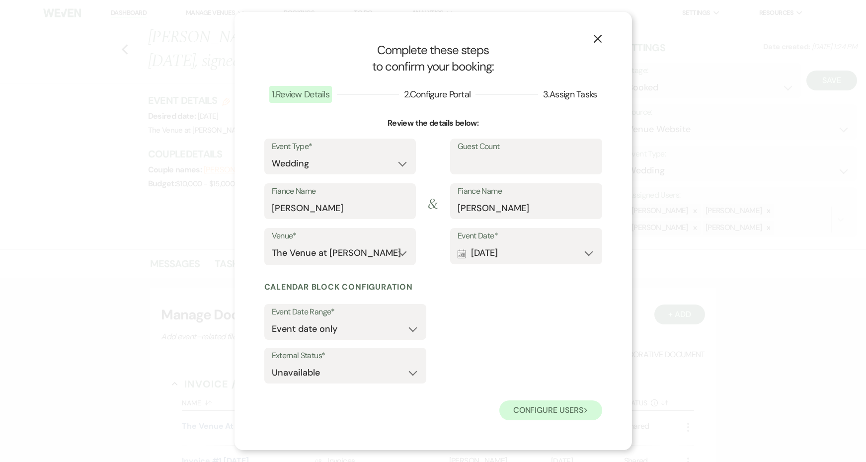
click at [563, 404] on button "Configure users Next" at bounding box center [551, 411] width 103 height 20
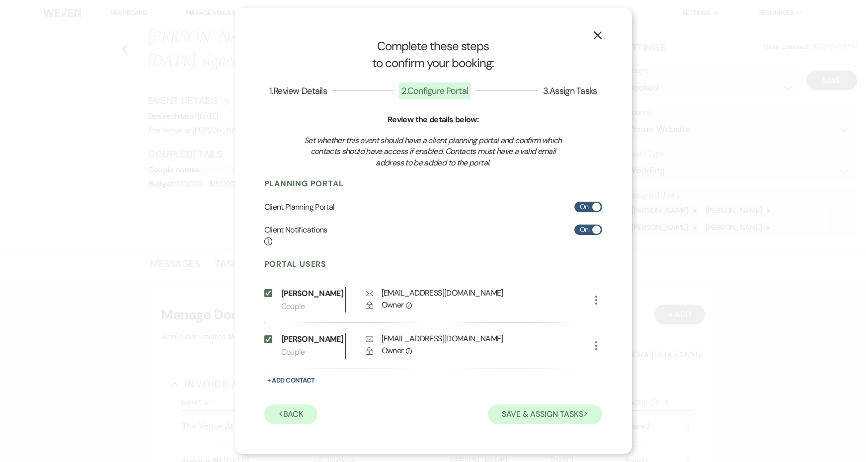
click at [555, 425] on button "Save & Assign Tasks Next" at bounding box center [545, 415] width 114 height 20
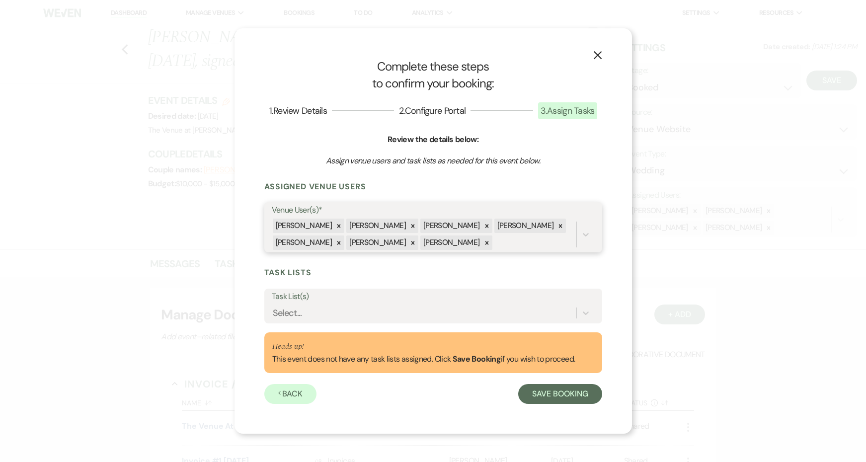
click at [404, 243] on div "[PERSON_NAME] [PERSON_NAME] [PERSON_NAME] [PERSON_NAME] [PERSON_NAME] [PERSON_N…" at bounding box center [424, 235] width 305 height 34
click at [336, 242] on icon at bounding box center [339, 243] width 7 height 7
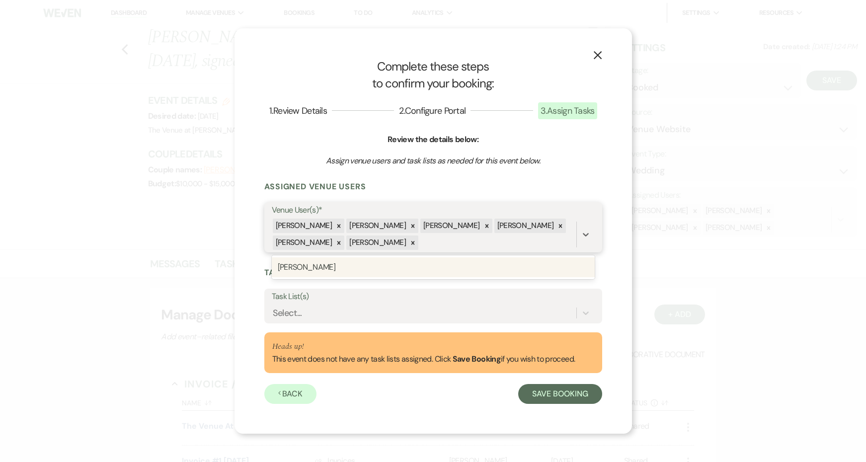
click at [338, 242] on icon at bounding box center [339, 242] width 3 height 3
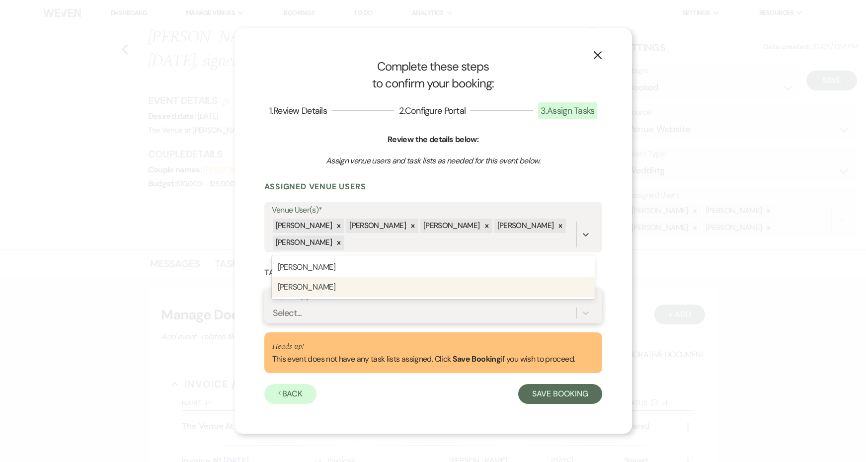
click at [391, 317] on div "Select..." at bounding box center [424, 313] width 305 height 17
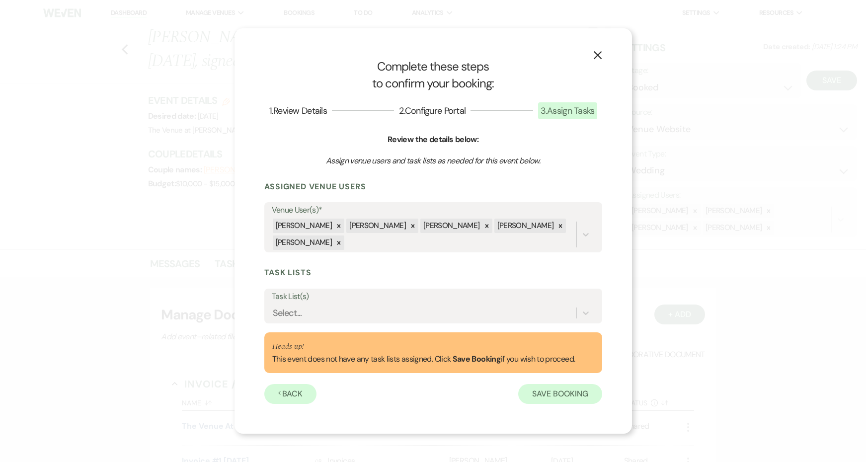
click at [532, 402] on button "Save Booking" at bounding box center [561, 394] width 84 height 20
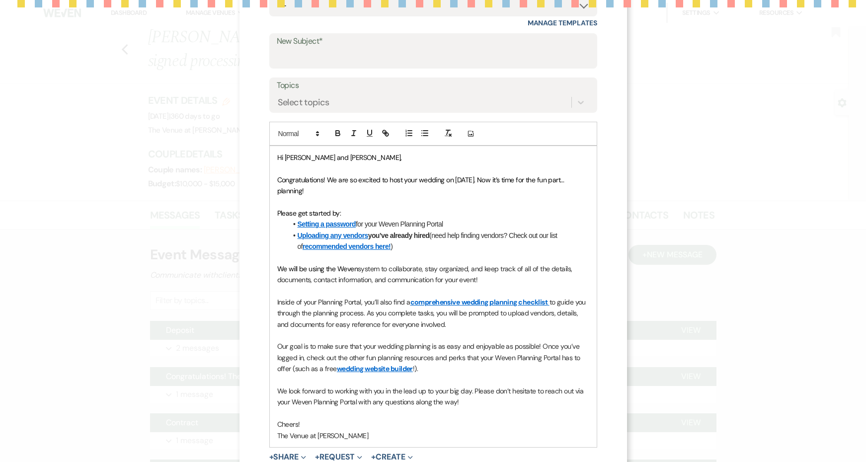
click at [362, 127] on div at bounding box center [362, 133] width 64 height 15
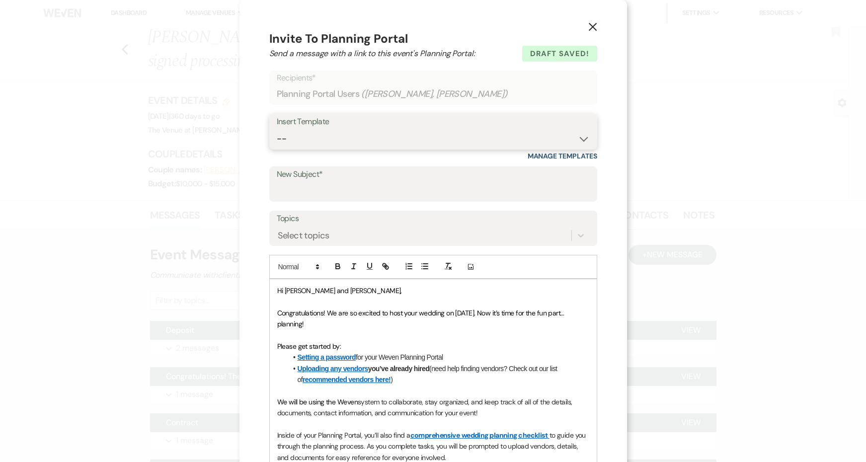
select select "3828"
type input "Weven Planning Portal Introduction"
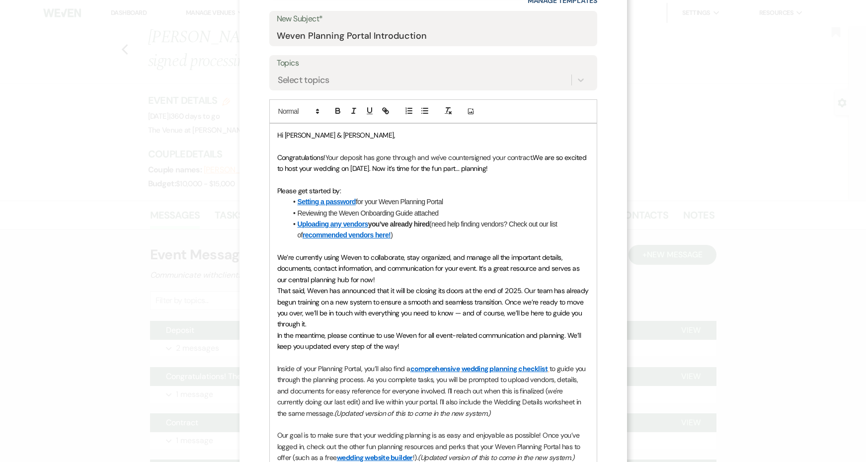
scroll to position [171, 0]
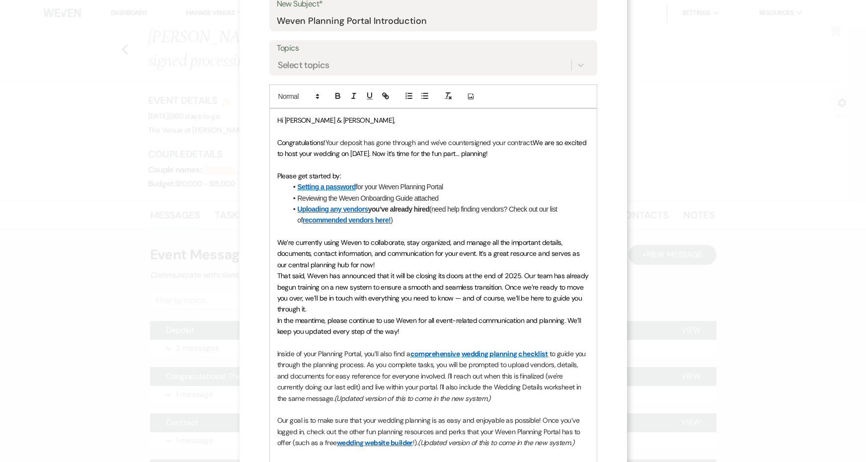
click at [380, 263] on p "We’re currently using Weven to collaborate, stay organized, and manage all the …" at bounding box center [433, 253] width 312 height 33
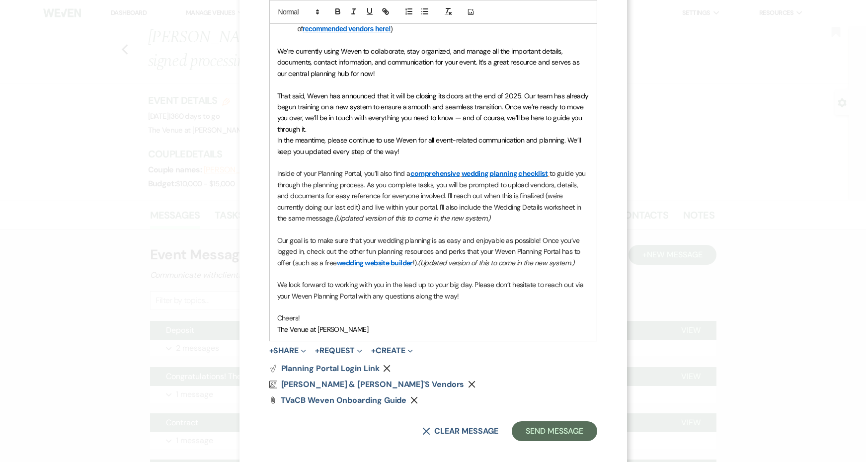
scroll to position [361, 0]
click at [526, 422] on button "Send Message" at bounding box center [554, 432] width 85 height 20
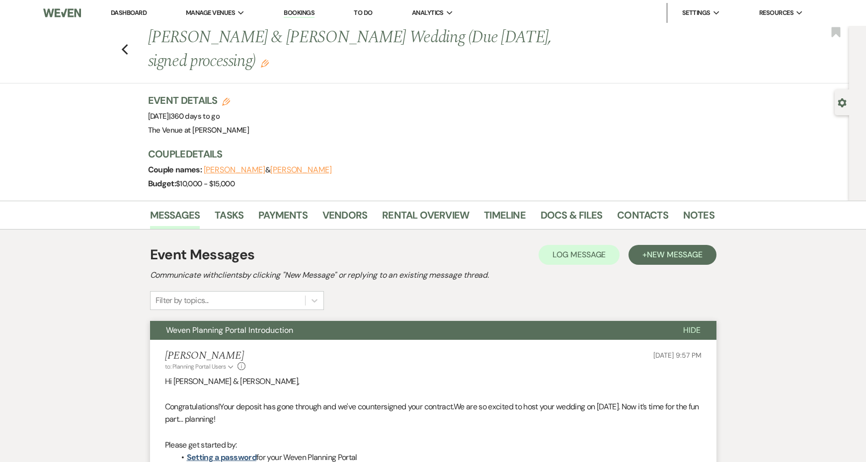
scroll to position [0, 0]
click at [261, 68] on button "Edit" at bounding box center [265, 63] width 8 height 9
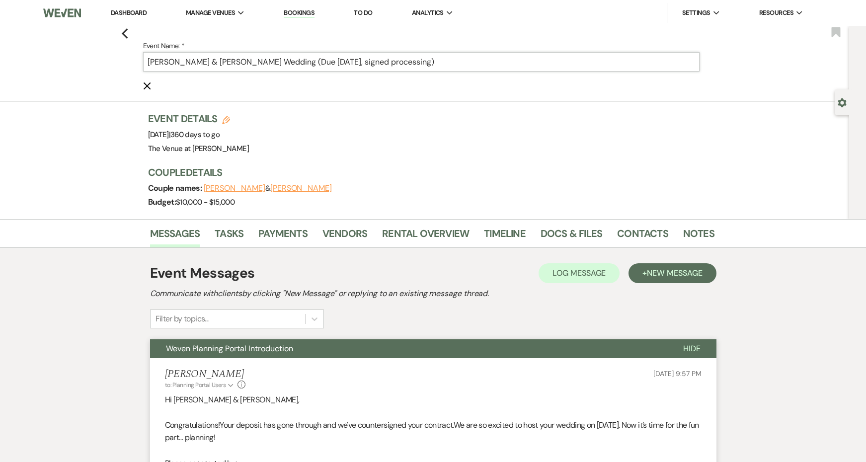
drag, startPoint x: 432, startPoint y: 61, endPoint x: 301, endPoint y: 58, distance: 130.8
click at [301, 58] on input "[PERSON_NAME] & [PERSON_NAME] Wedding (Due [DATE], signed processing)" at bounding box center [421, 61] width 557 height 19
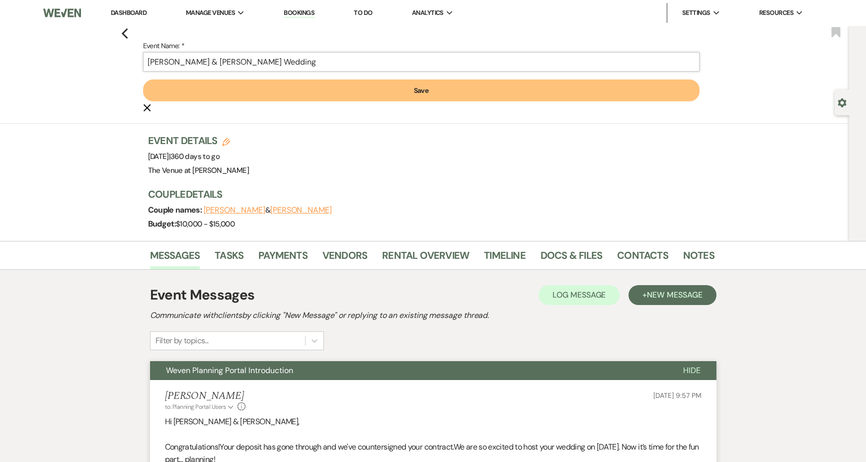
type input "[PERSON_NAME] & [PERSON_NAME] Wedding"
click at [329, 88] on button "Save" at bounding box center [421, 91] width 557 height 22
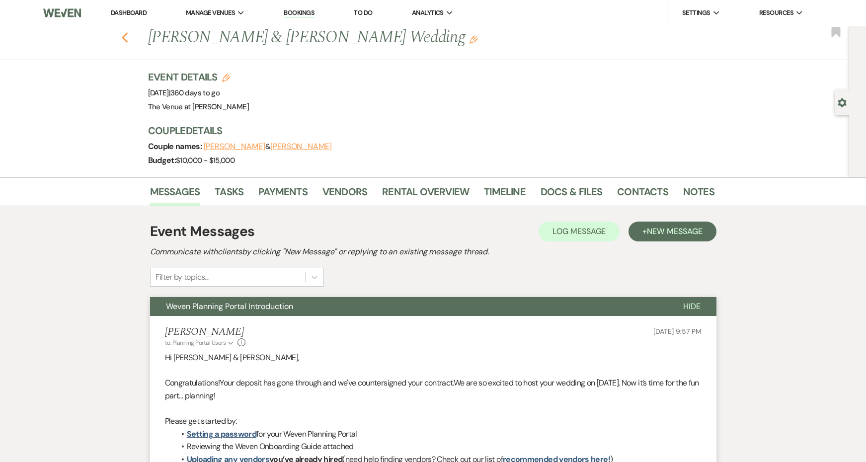
click at [124, 40] on use "button" at bounding box center [124, 37] width 6 height 11
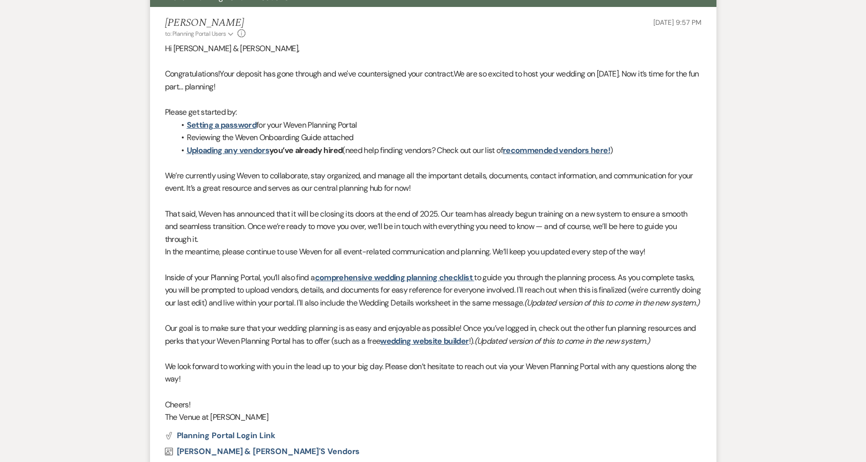
select select "6"
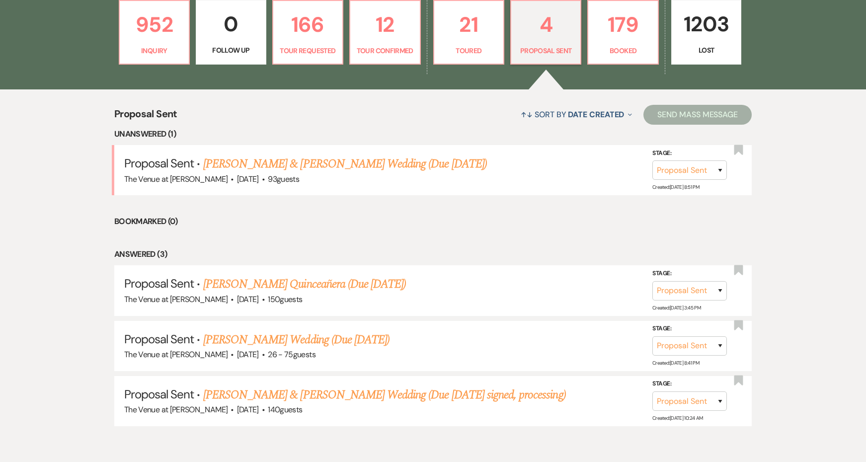
scroll to position [319, 0]
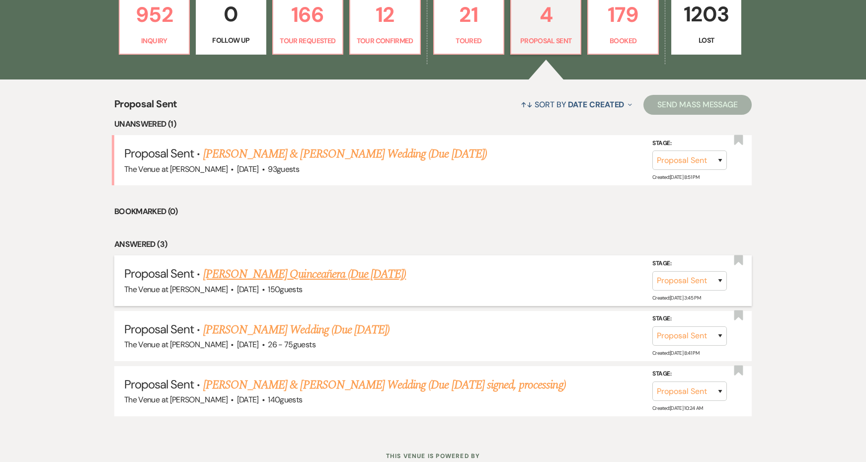
click at [348, 271] on link "[PERSON_NAME] Quinceañera (Due [DATE])" at bounding box center [304, 274] width 203 height 18
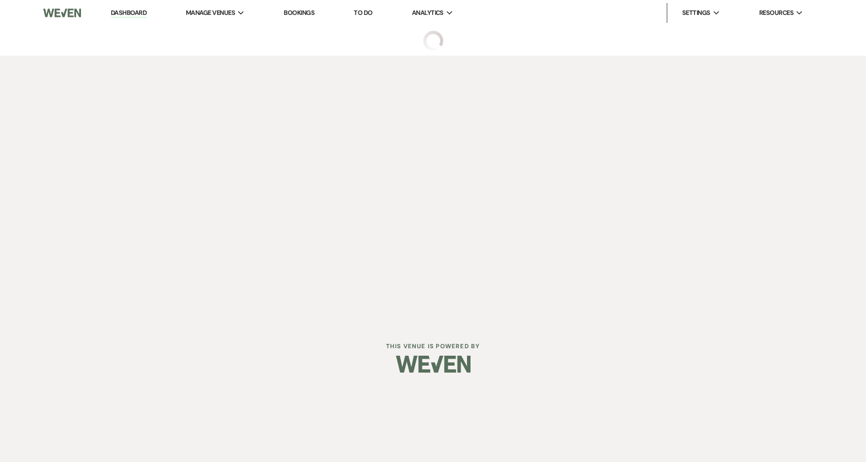
select select "6"
select select "5"
select select "15"
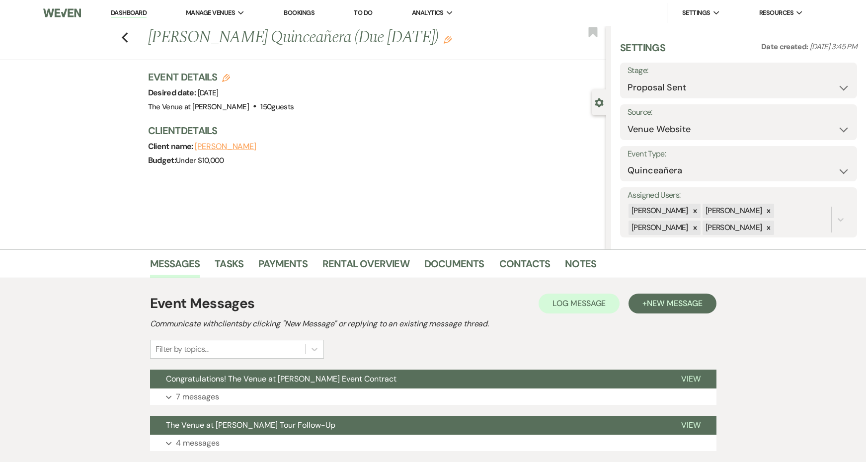
click at [293, 249] on div "Previous [PERSON_NAME] Quinceañera (Due [DATE]) Edit Bookmark Gear Settings Set…" at bounding box center [303, 138] width 606 height 224
click at [293, 263] on link "Payments" at bounding box center [283, 267] width 49 height 22
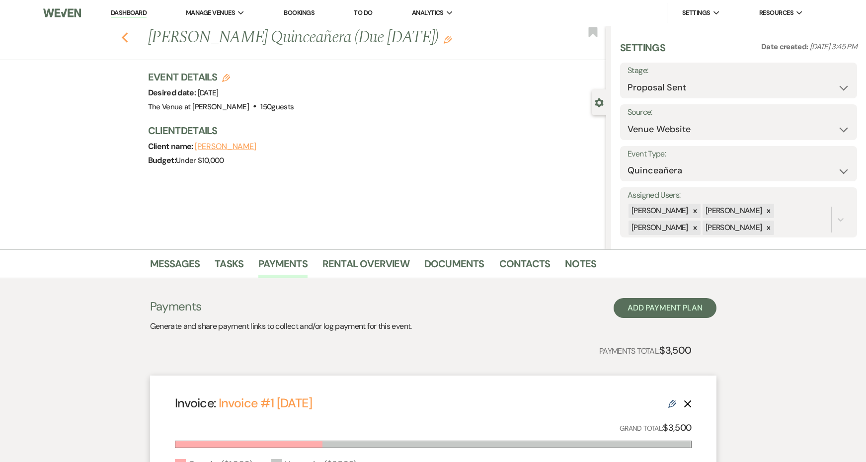
click at [126, 42] on use "button" at bounding box center [124, 37] width 6 height 11
select select "6"
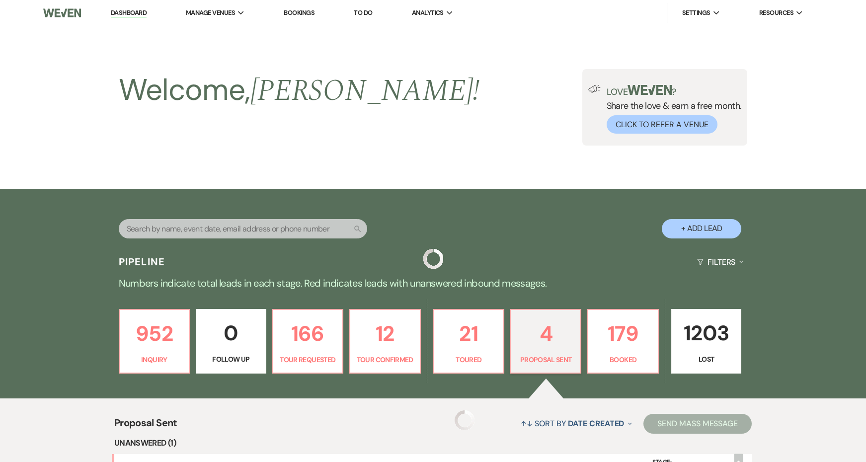
scroll to position [319, 0]
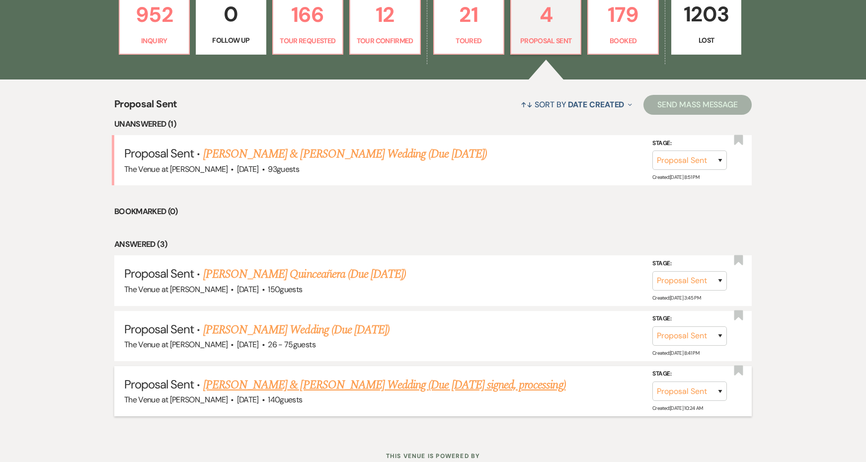
click at [330, 382] on link "[PERSON_NAME] & [PERSON_NAME] Wedding (Due [DATE] signed, processing)" at bounding box center [384, 385] width 363 height 18
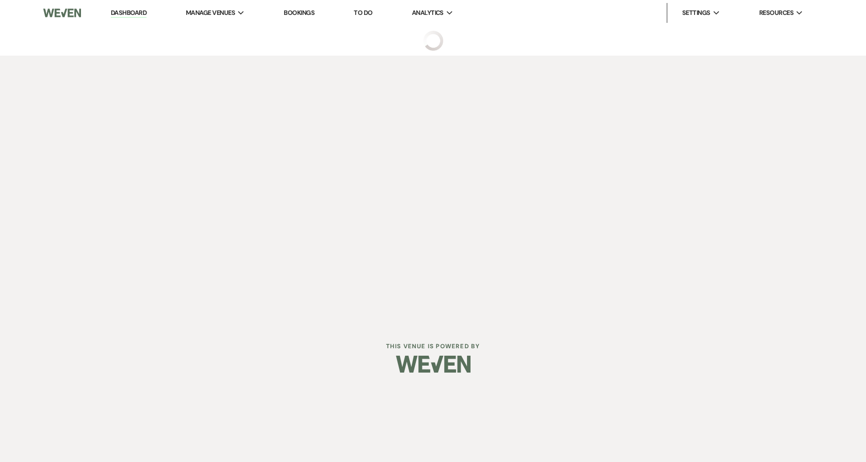
select select "6"
select select "5"
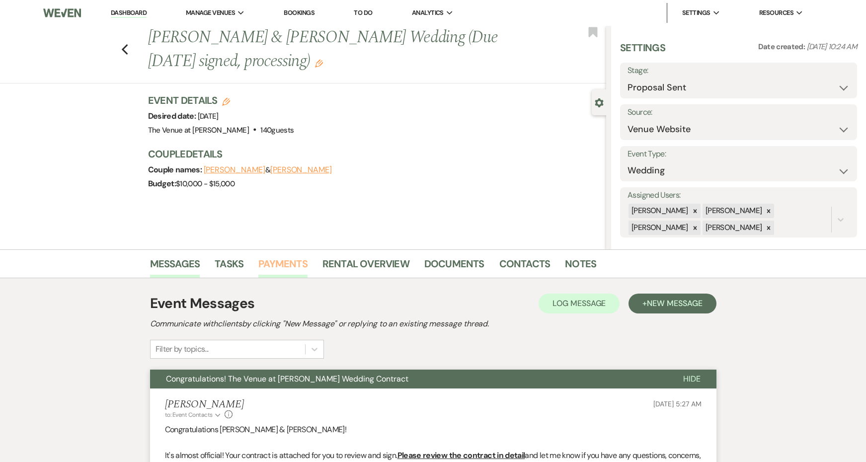
click at [296, 269] on link "Payments" at bounding box center [283, 267] width 49 height 22
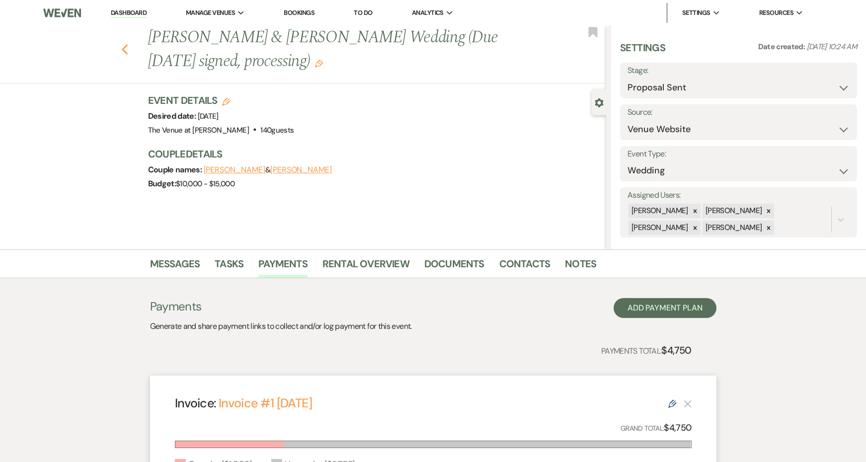
click at [126, 48] on icon "Previous" at bounding box center [124, 50] width 7 height 12
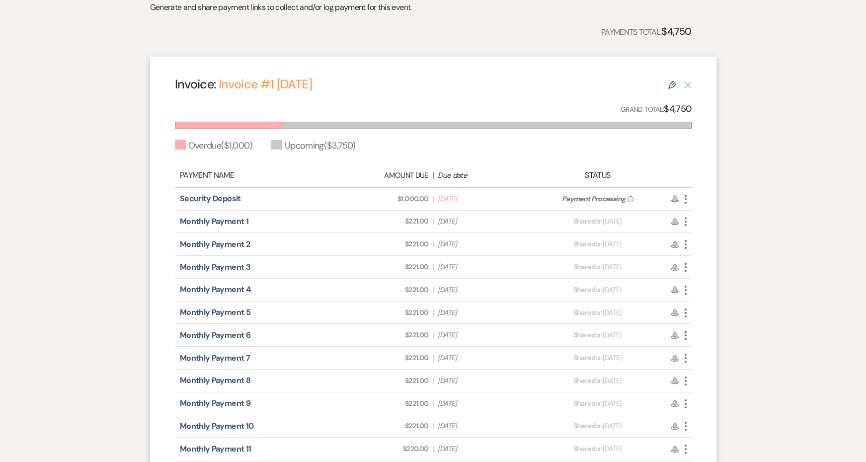
select select "6"
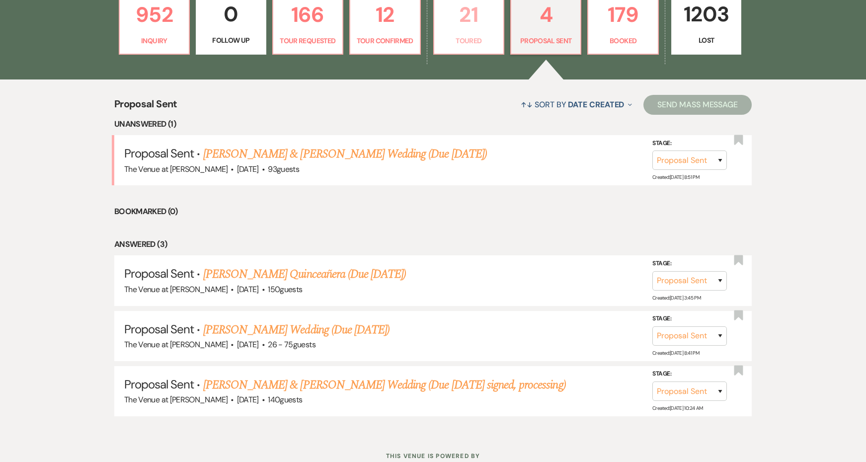
click at [478, 42] on p "Toured" at bounding box center [468, 40] width 57 height 11
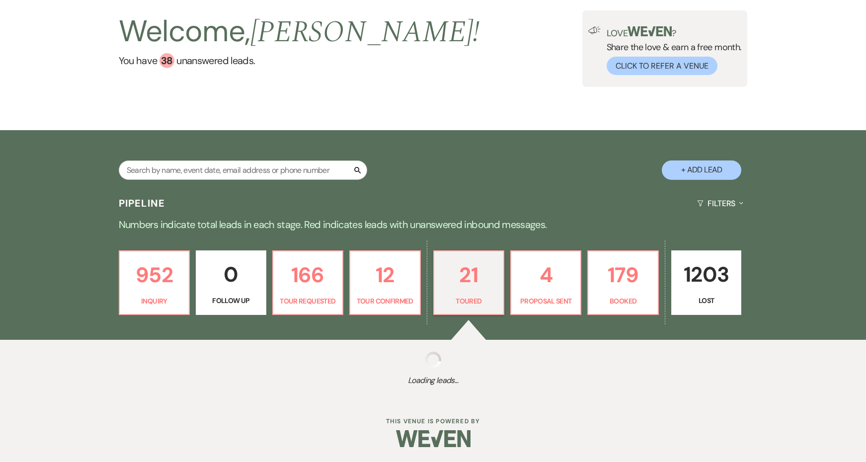
scroll to position [58, 0]
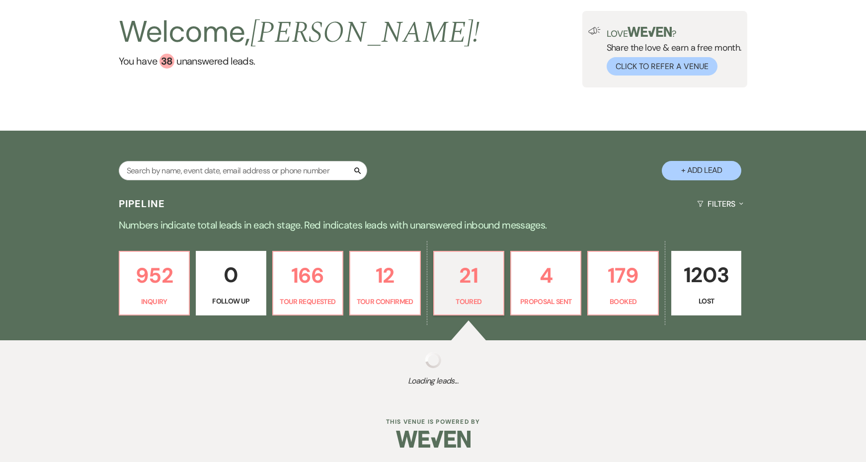
select select "5"
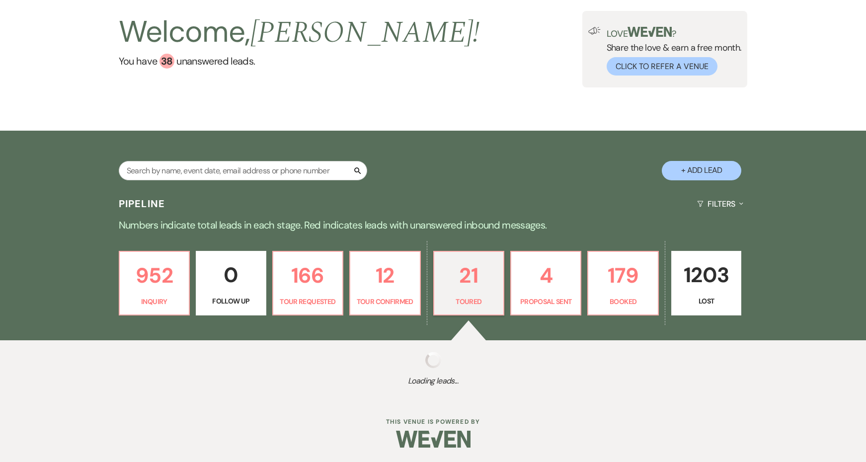
select select "5"
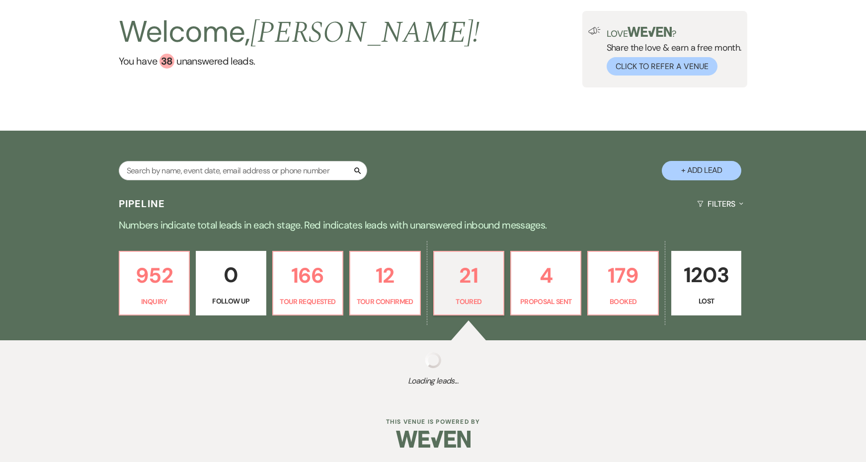
select select "5"
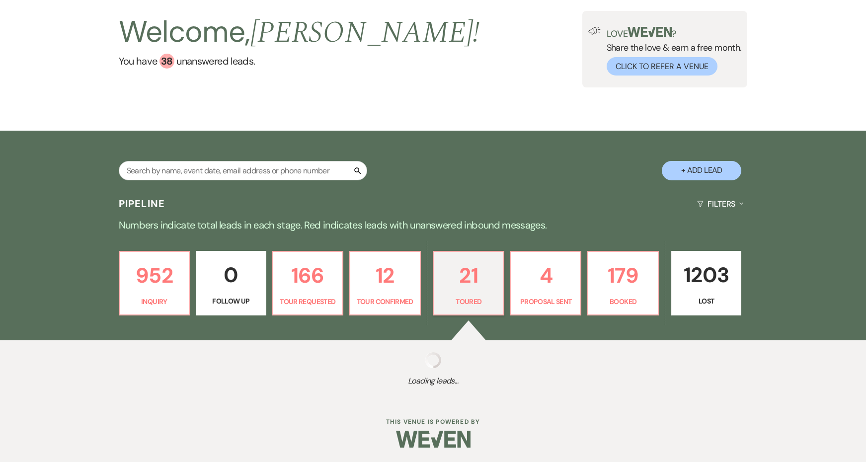
select select "5"
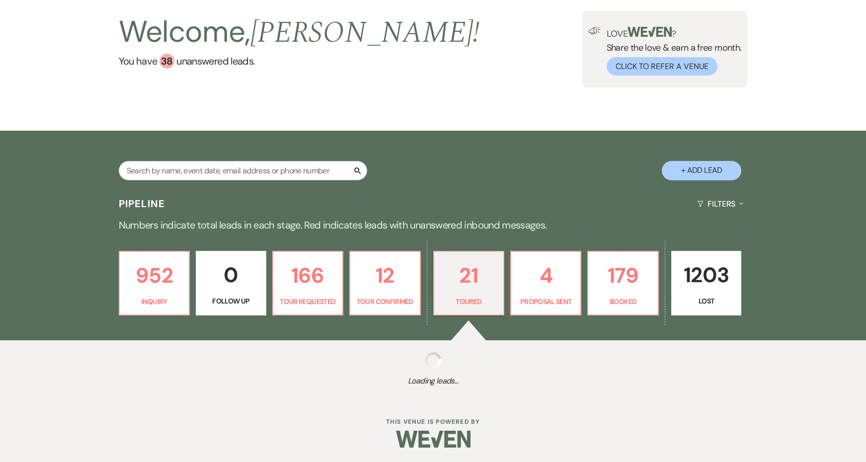
select select "5"
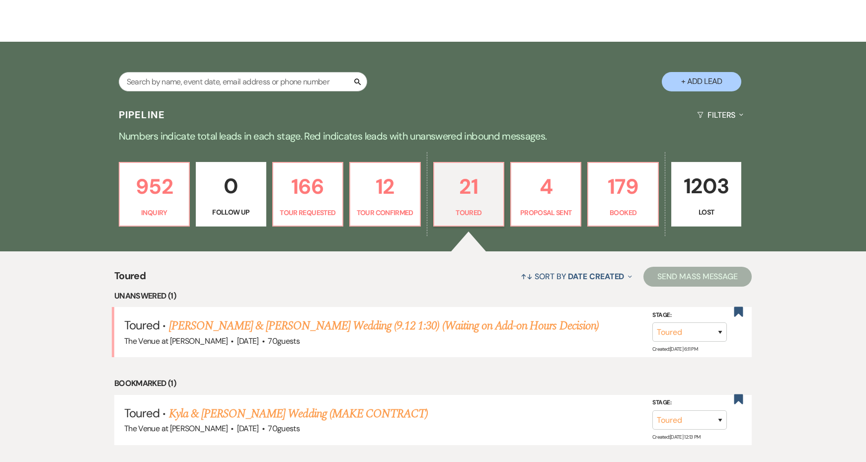
scroll to position [156, 0]
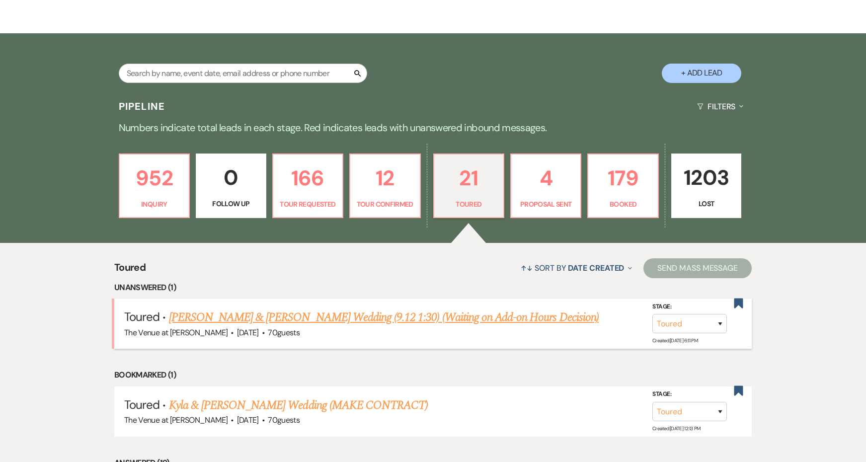
click at [500, 318] on link "[PERSON_NAME] & [PERSON_NAME] Wedding (9.12 1:30) (Waiting on Add-on Hours Deci…" at bounding box center [384, 318] width 430 height 18
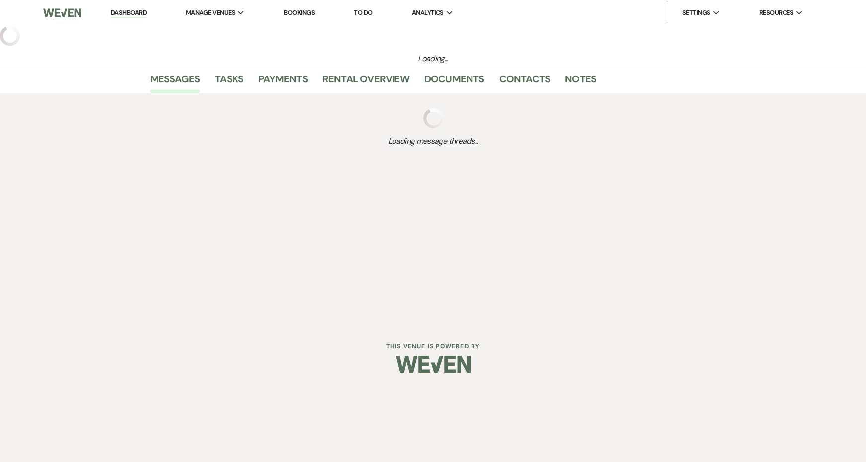
select select "5"
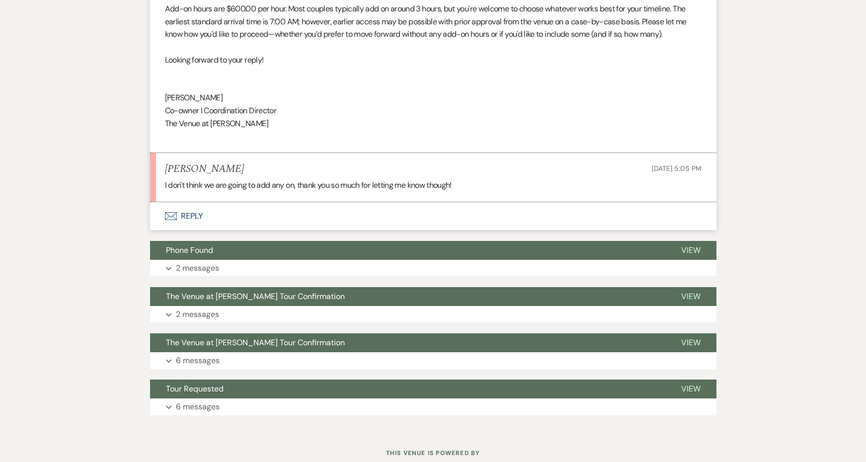
scroll to position [1727, 0]
click at [198, 203] on button "Envelope Reply" at bounding box center [433, 217] width 567 height 28
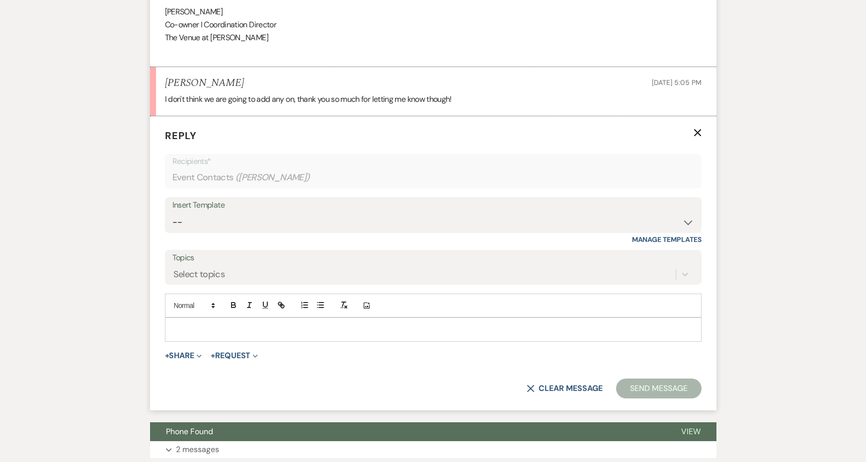
scroll to position [1814, 0]
click at [234, 324] on p at bounding box center [433, 329] width 521 height 11
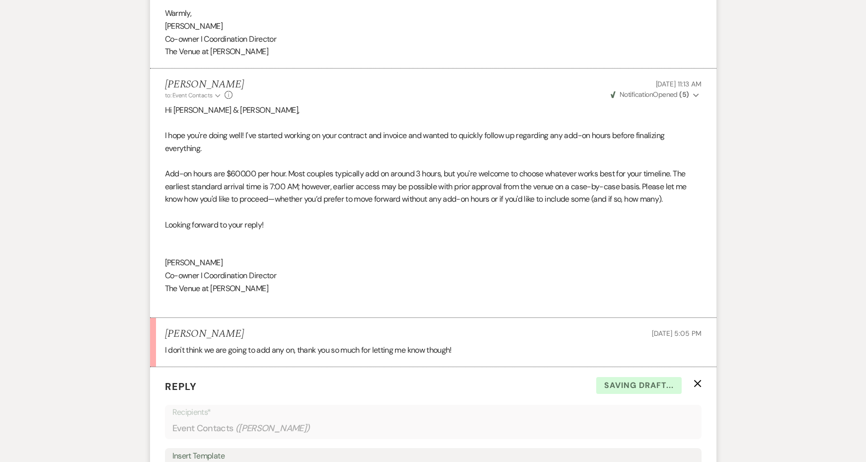
scroll to position [1556, 0]
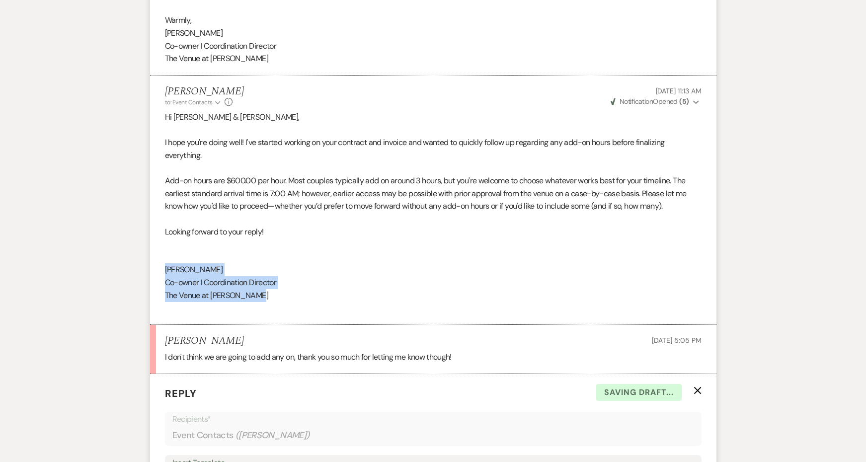
drag, startPoint x: 276, startPoint y: 268, endPoint x: 146, endPoint y: 241, distance: 133.0
copy div "[PERSON_NAME] Co-owner I Coordination Director The Venue at [PERSON_NAME]"
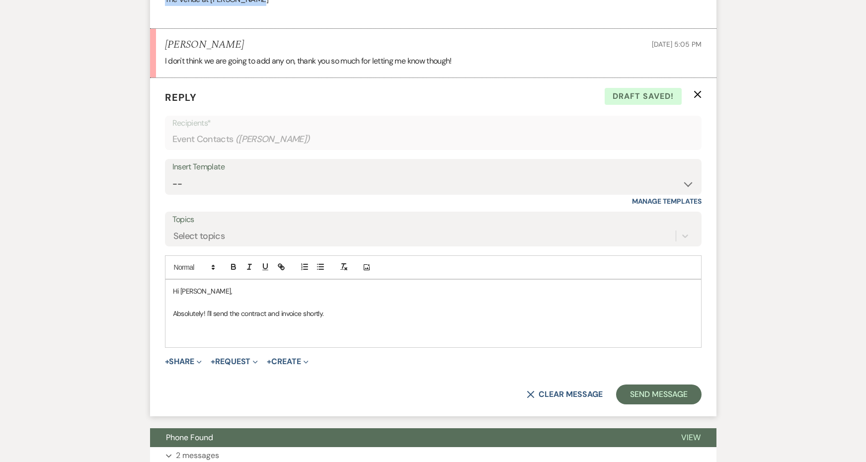
scroll to position [1913, 0]
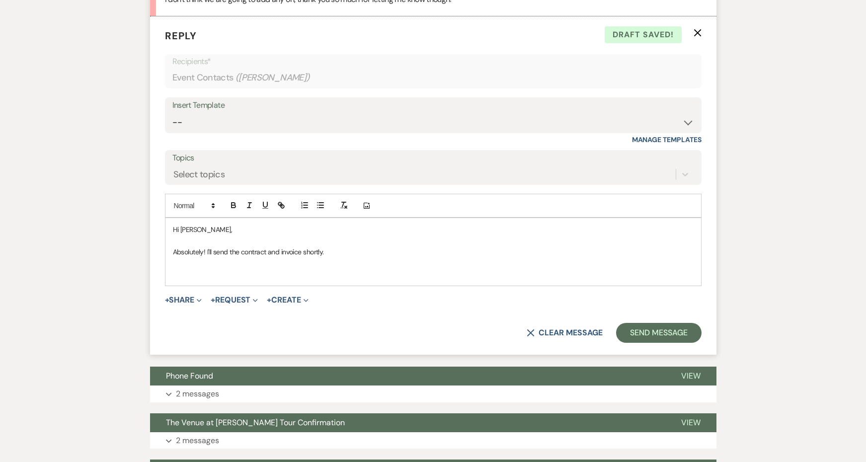
click at [197, 269] on p at bounding box center [433, 274] width 521 height 11
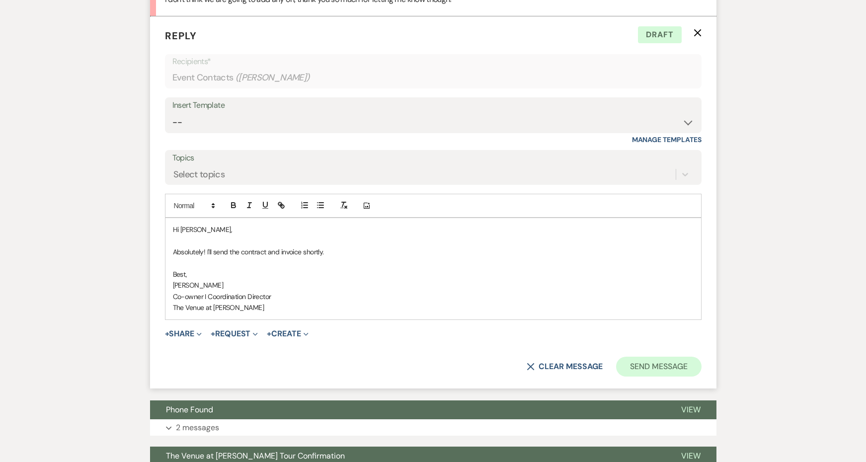
click at [638, 357] on button "Send Message" at bounding box center [658, 367] width 85 height 20
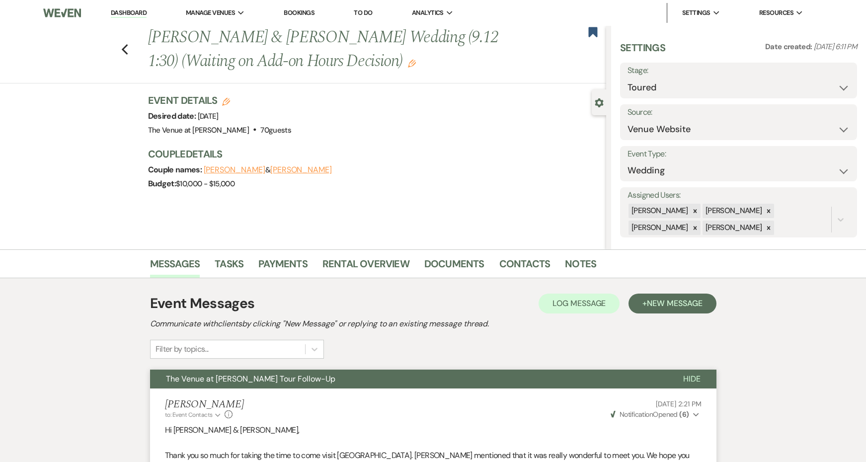
scroll to position [0, 0]
click at [445, 263] on link "Documents" at bounding box center [455, 267] width 60 height 22
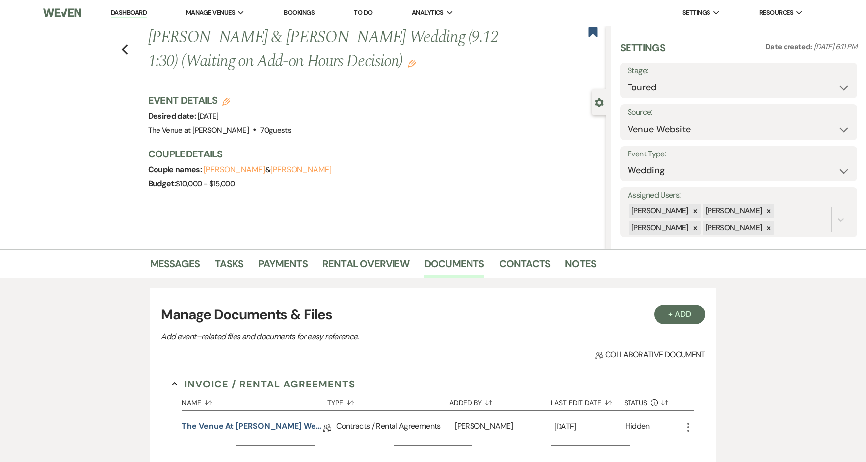
scroll to position [99, 0]
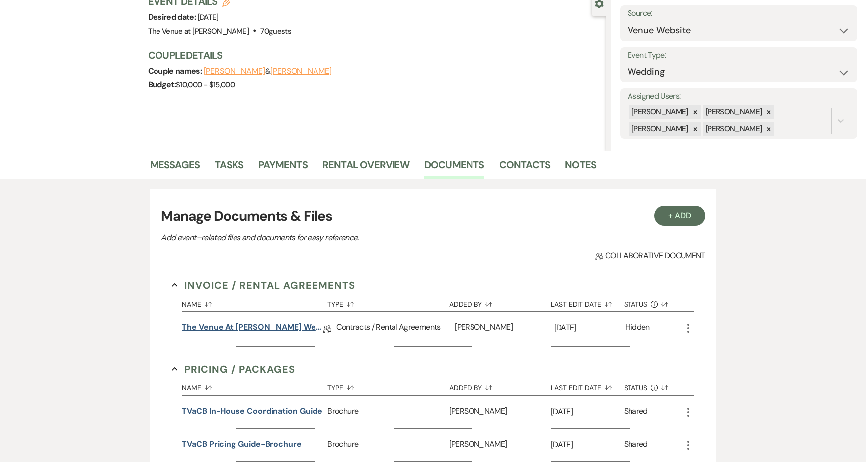
click at [299, 322] on link "The Venue at [PERSON_NAME] Wedding Contract ([DATE] [PERSON_NAME])" at bounding box center [253, 329] width 142 height 15
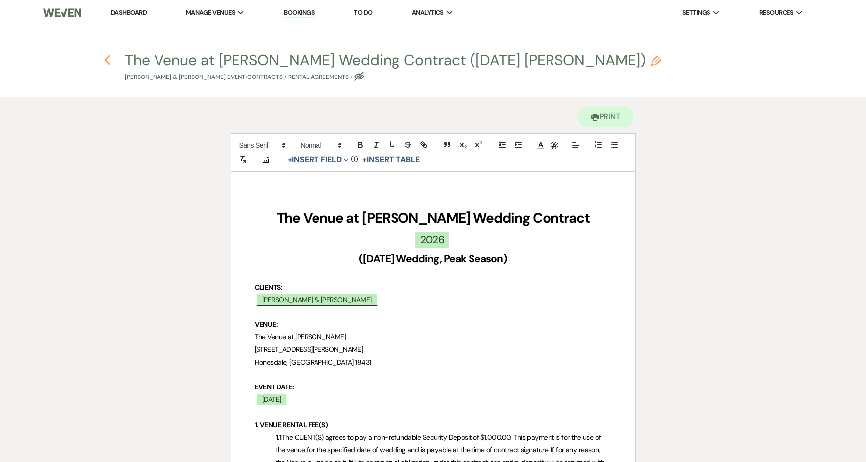
click at [108, 61] on icon "Previous" at bounding box center [107, 60] width 7 height 12
select select "5"
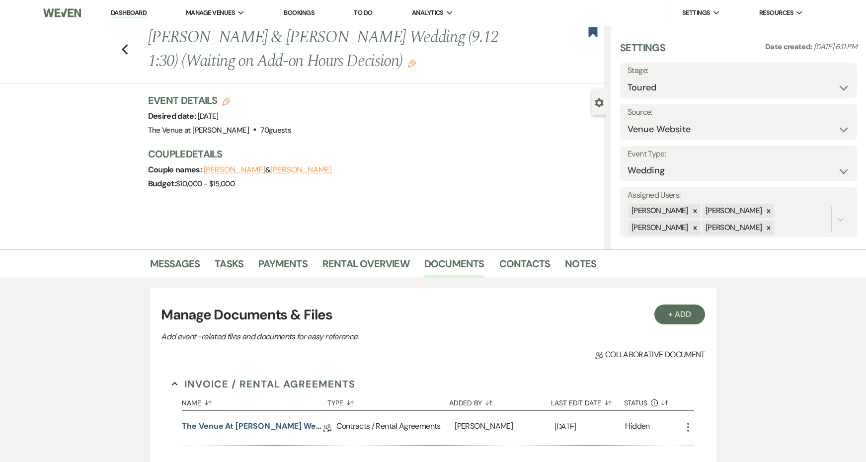
scroll to position [99, 0]
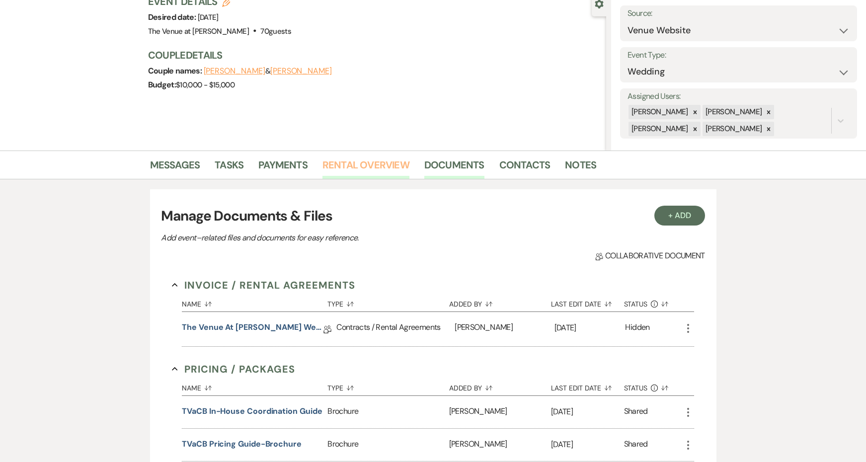
click at [358, 168] on link "Rental Overview" at bounding box center [366, 168] width 87 height 22
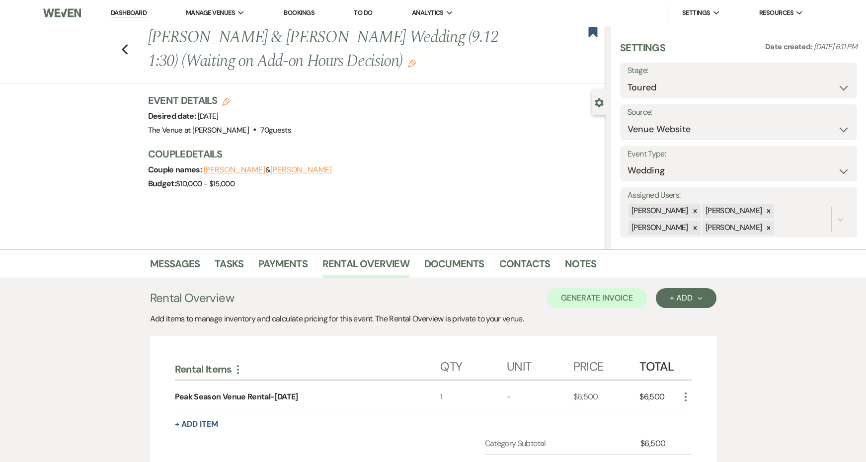
scroll to position [147, 0]
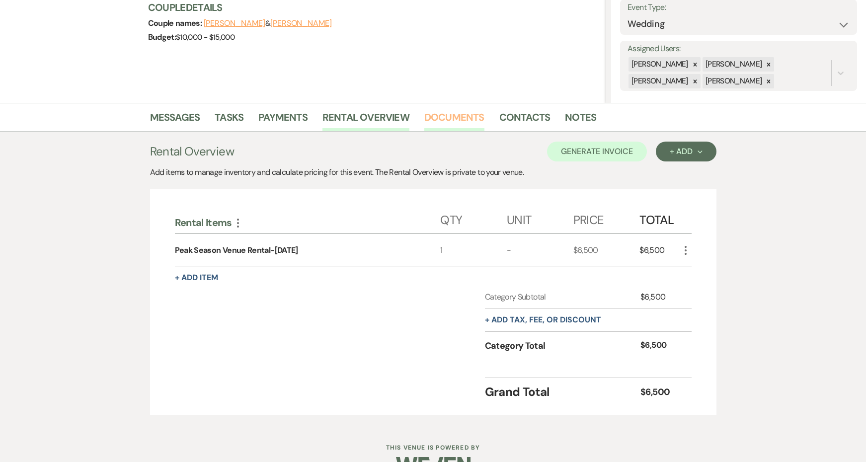
click at [438, 118] on link "Documents" at bounding box center [455, 120] width 60 height 22
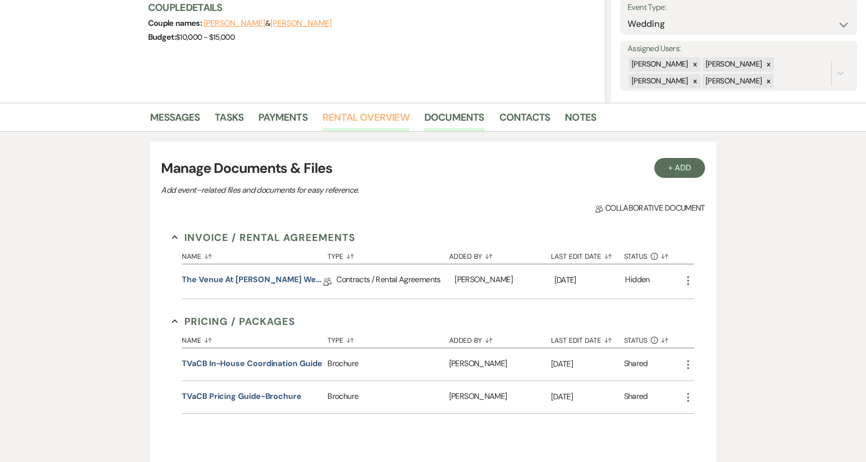
click at [362, 120] on link "Rental Overview" at bounding box center [366, 120] width 87 height 22
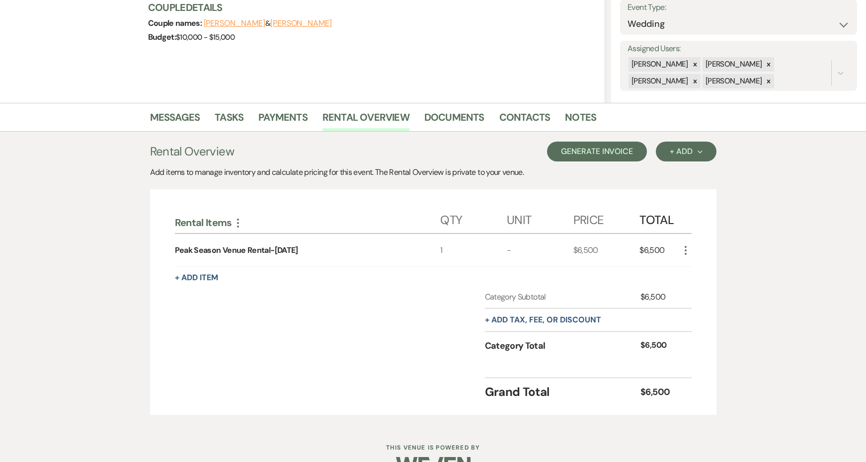
click at [614, 150] on button "Generate Invoice" at bounding box center [597, 152] width 100 height 20
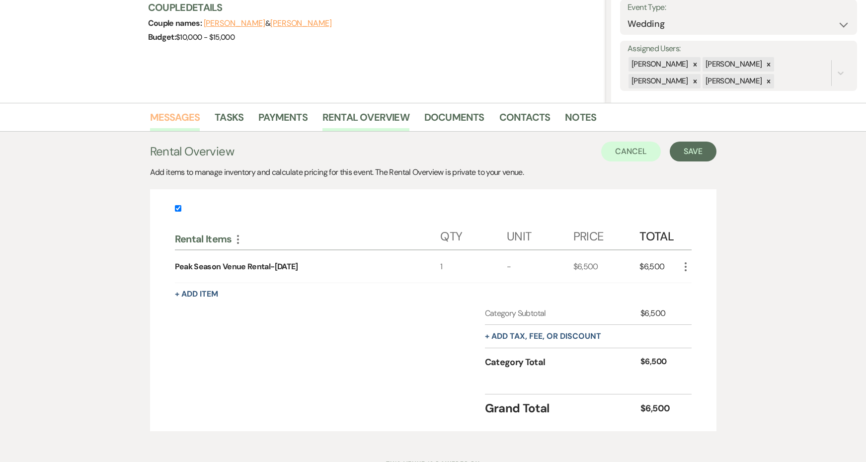
click at [174, 117] on link "Messages" at bounding box center [175, 120] width 50 height 22
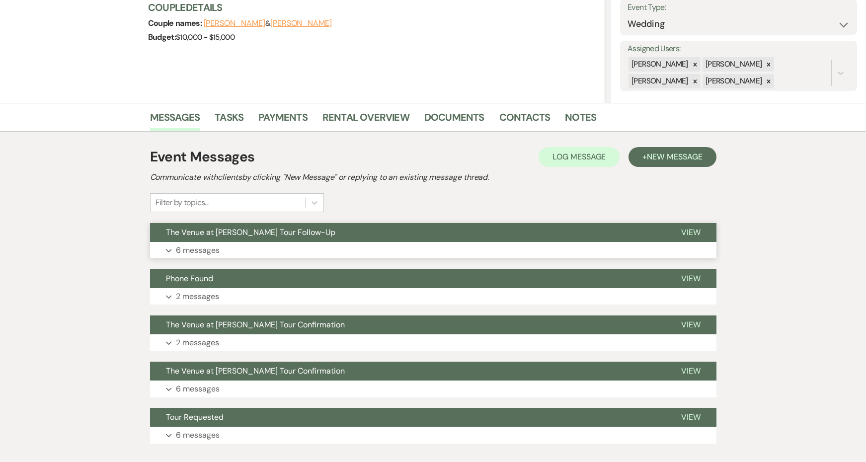
click at [233, 251] on button "Expand 6 messages" at bounding box center [433, 250] width 567 height 17
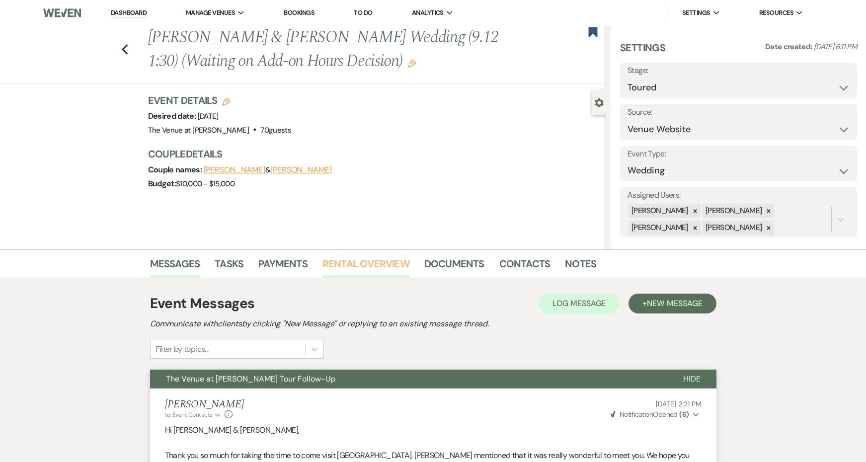
click at [380, 267] on link "Rental Overview" at bounding box center [366, 267] width 87 height 22
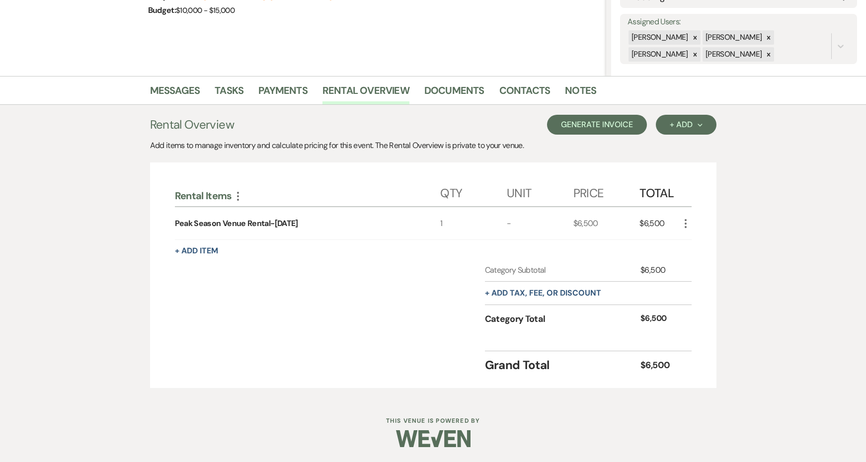
scroll to position [173, 0]
click at [621, 132] on button "Generate Invoice" at bounding box center [597, 125] width 100 height 20
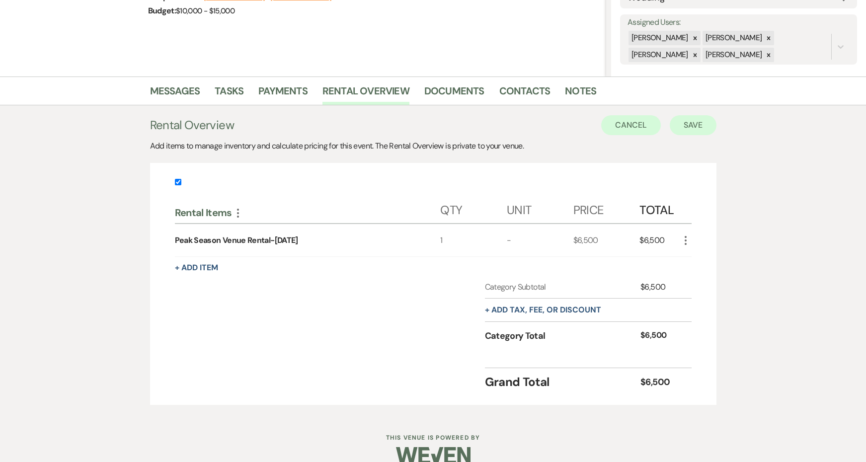
click at [696, 122] on button "Save" at bounding box center [693, 125] width 47 height 20
click at [701, 133] on button "Save" at bounding box center [693, 125] width 47 height 20
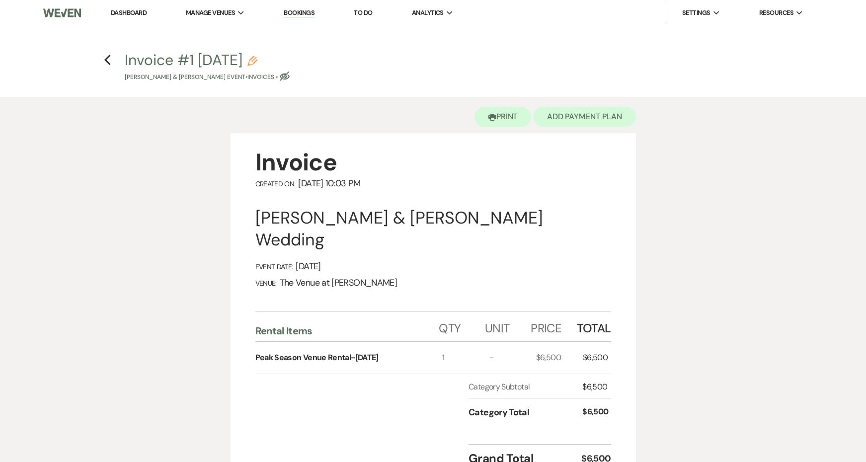
click at [579, 110] on button "Add Payment Plan" at bounding box center [584, 117] width 103 height 20
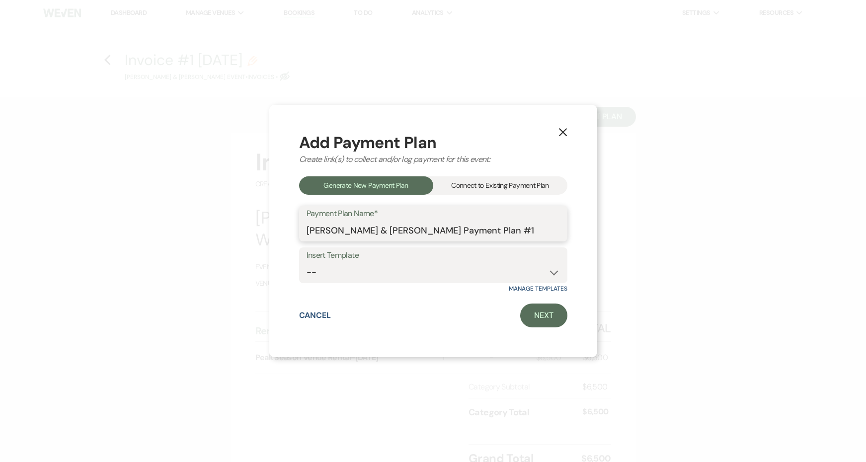
click at [546, 226] on input "[PERSON_NAME] & [PERSON_NAME] Payment Plan #1" at bounding box center [434, 230] width 254 height 19
type input "[PERSON_NAME] & [PERSON_NAME] Payment Plan"
click at [562, 137] on button "X" at bounding box center [563, 131] width 15 height 17
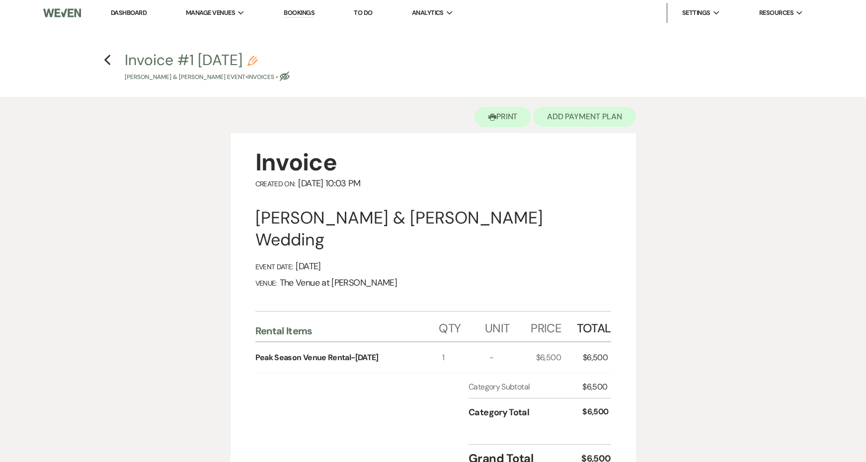
click at [569, 117] on button "Add Payment Plan" at bounding box center [584, 117] width 103 height 20
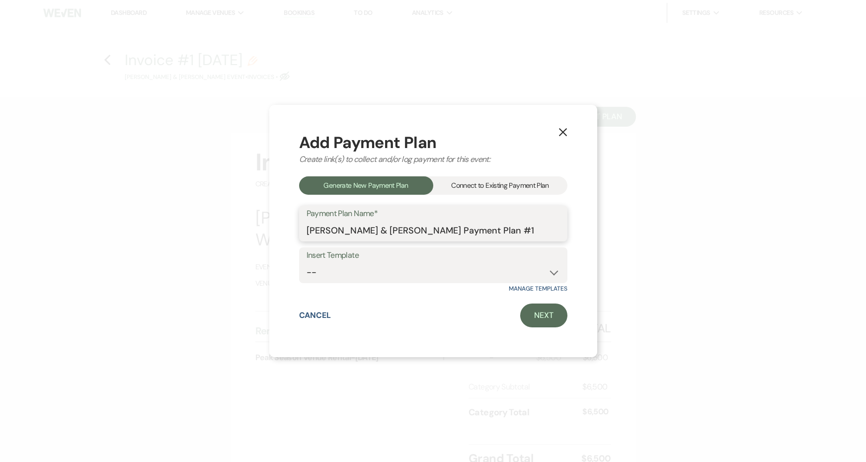
click at [544, 227] on input "[PERSON_NAME] & [PERSON_NAME] Payment Plan #1" at bounding box center [434, 230] width 254 height 19
type input "[PERSON_NAME] & [PERSON_NAME] Payment Plan"
click at [530, 290] on link "Manage Templates" at bounding box center [538, 289] width 58 height 8
select select "98"
click at [545, 308] on link "Next" at bounding box center [543, 316] width 47 height 24
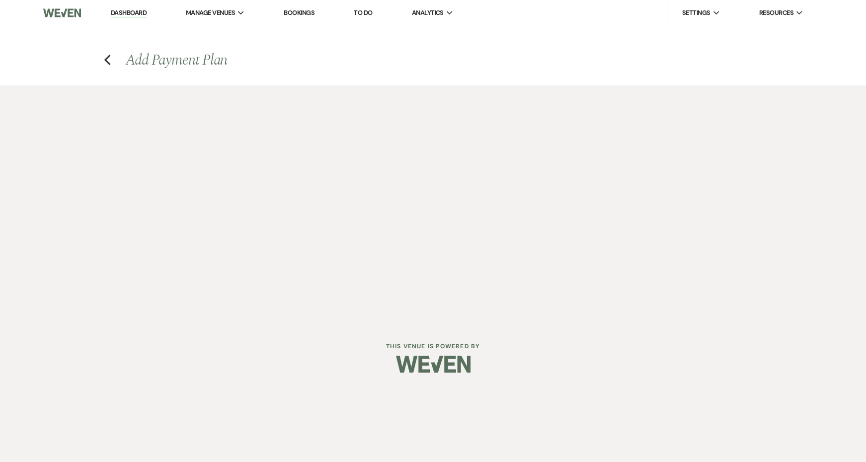
select select "28786"
select select "2"
select select "flat"
select select "true"
select select "client"
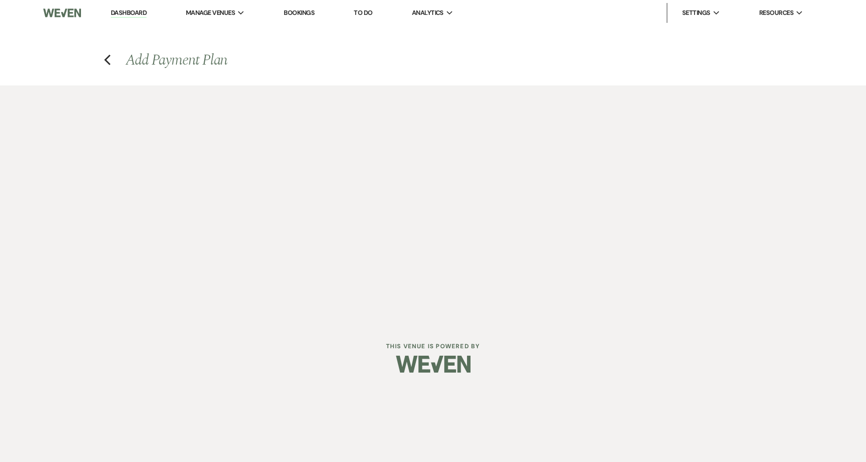
select select "days"
select select "client"
select select "weekly"
select select "days"
select select "afterDueDate"
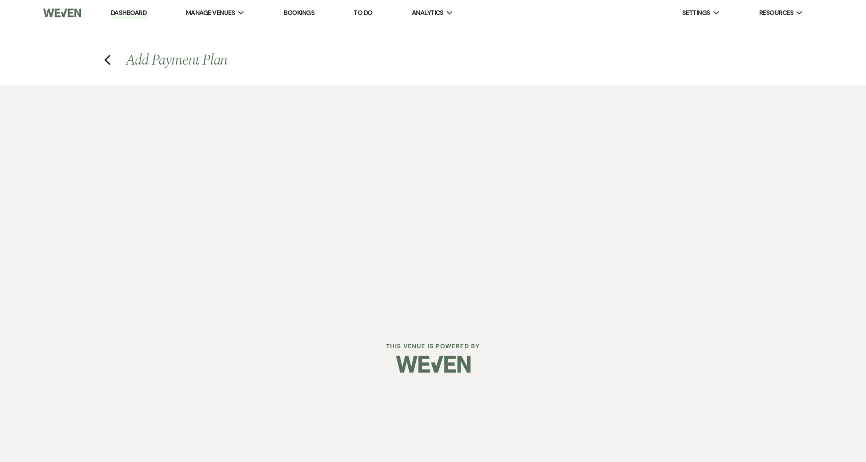
select select "complete"
select select "client"
select select "onDueDate"
select select "2"
select select "flat"
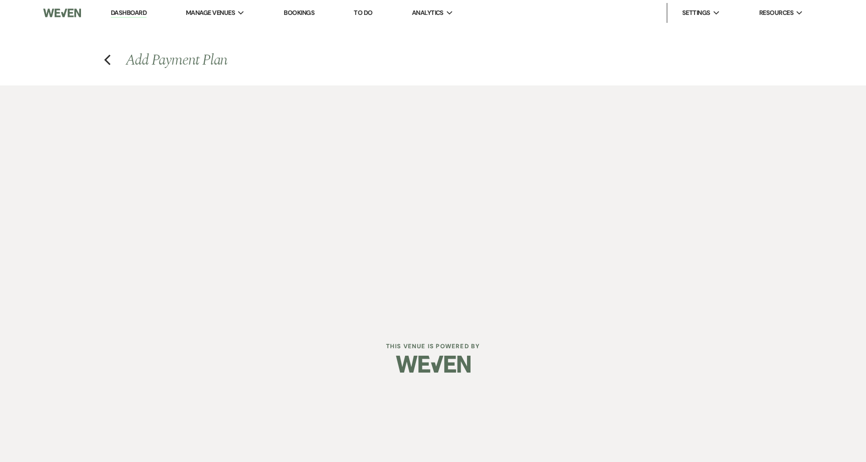
select select "true"
select select "client"
select select "weeks"
select select "client"
select select "onDueDate"
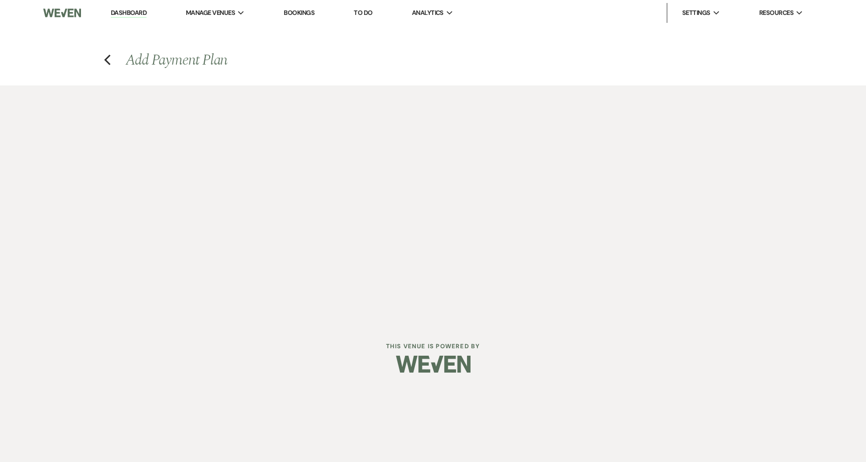
select select "2"
select select "flat"
select select "true"
select select "client"
select select "weeks"
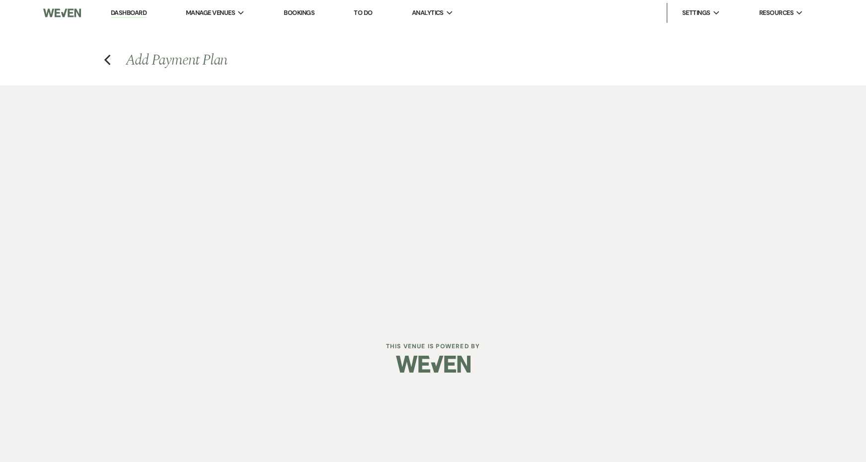
select select "client"
select select "onDueDate"
select select "2"
select select "flat"
select select "true"
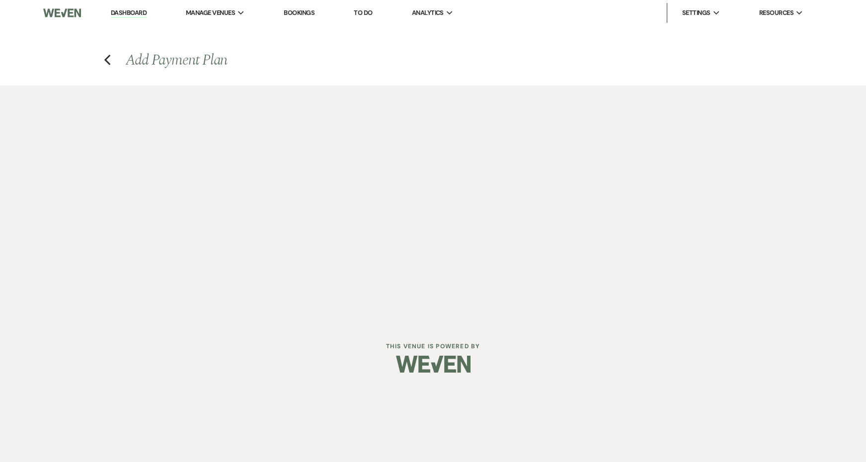
select select "client"
select select "weeks"
select select "client"
select select "onDueDate"
select select "2"
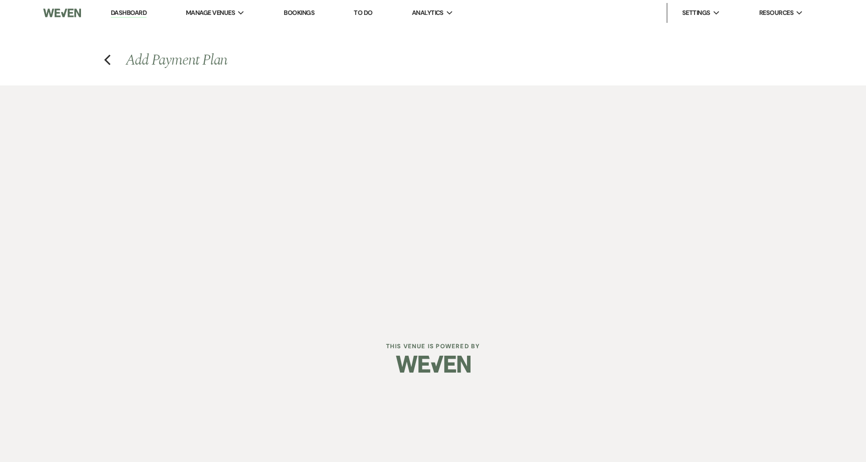
select select "flat"
select select "true"
select select "client"
select select "weeks"
select select "client"
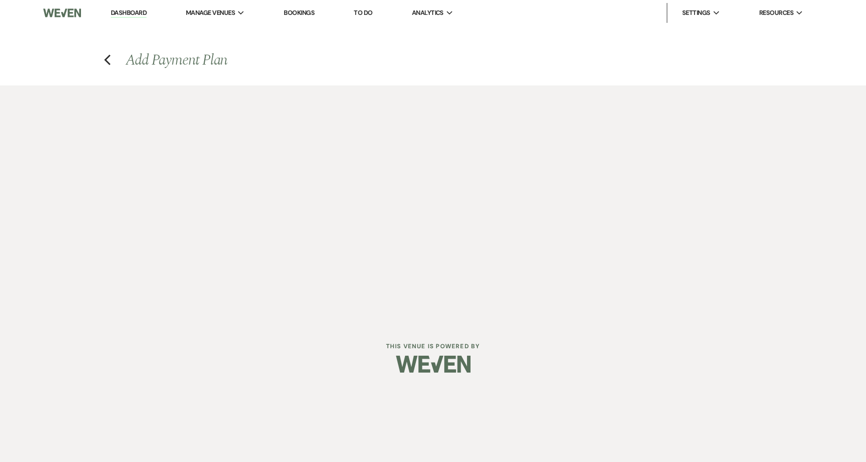
select select "onDueDate"
select select "2"
select select "flat"
select select "true"
select select "client"
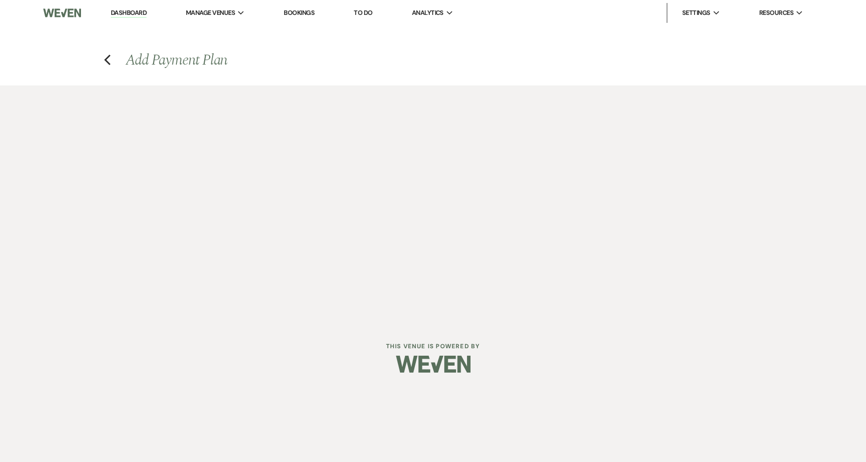
select select "onDueDate"
select select "client"
select select "weeks"
select select "2"
select select "flat"
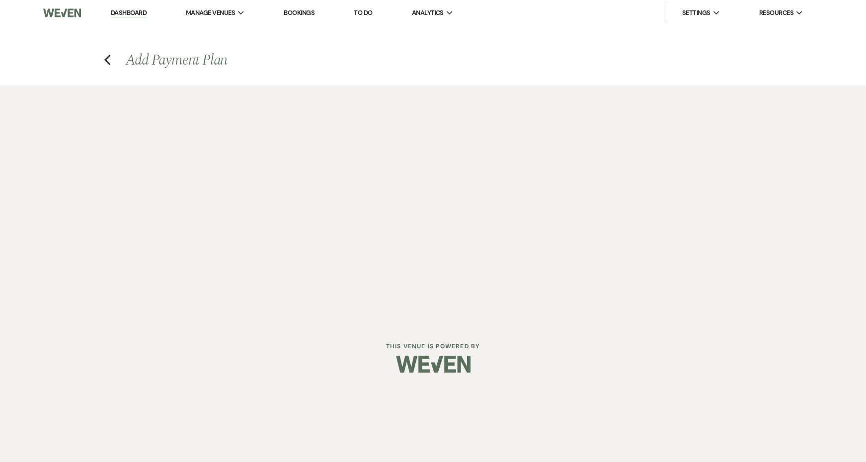
select select "true"
select select "client"
select select "onDueDate"
select select "client"
select select "weeks"
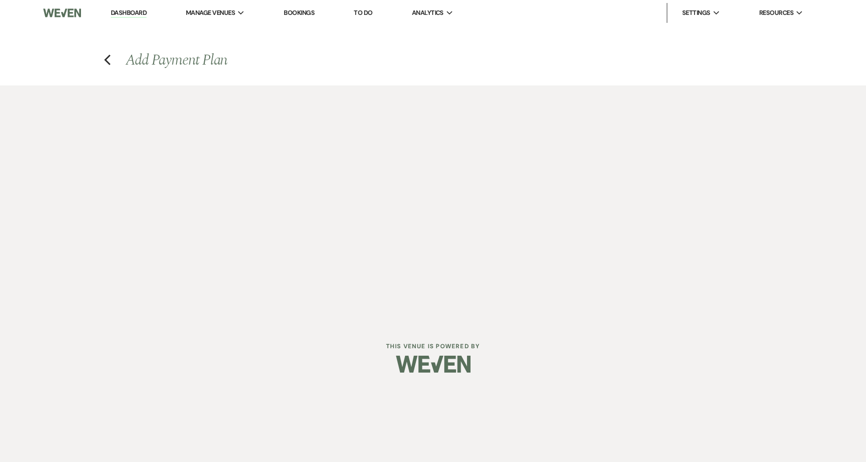
select select "2"
select select "flat"
select select "true"
select select "client"
select select "onDueDate"
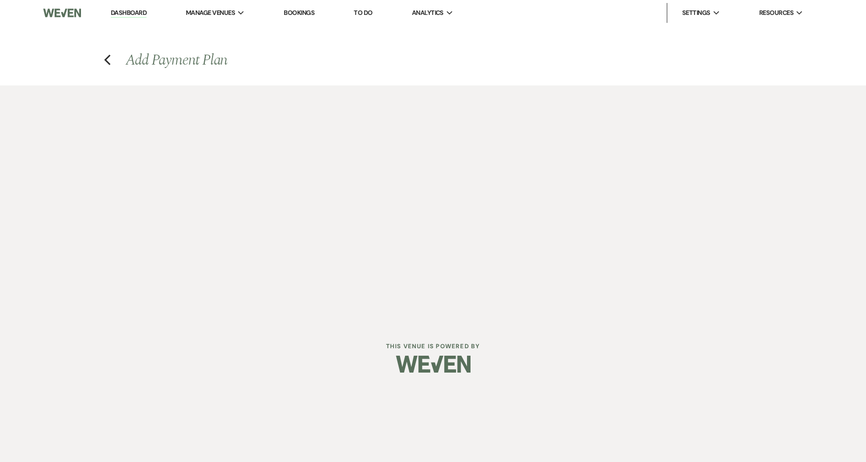
select select "client"
select select "weeks"
select select "2"
select select "flat"
select select "true"
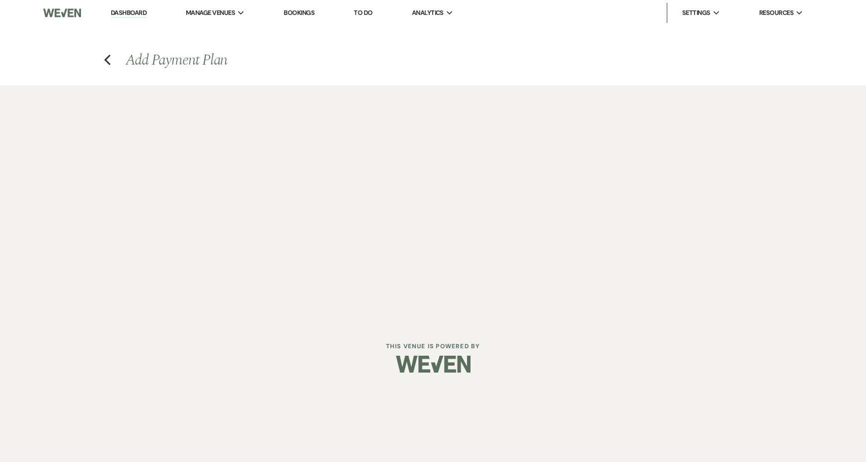
select select "client"
select select "weeks"
select select "client"
select select "onDueDate"
select select "2"
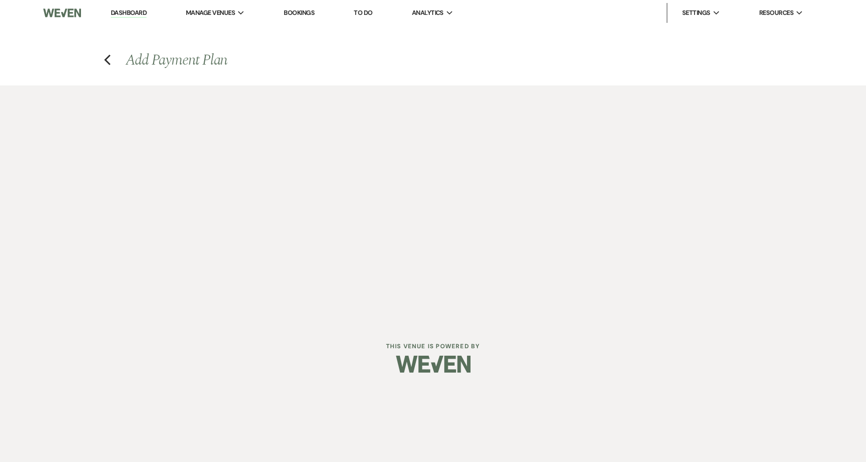
select select "flat"
select select "true"
select select "client"
select select "onDueDate"
select select "client"
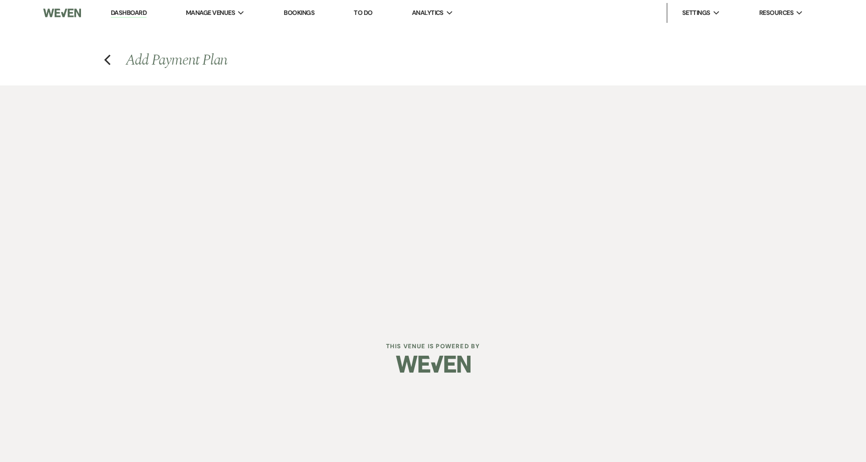
select select "weeks"
select select "2"
select select "flat"
select select "true"
select select "client"
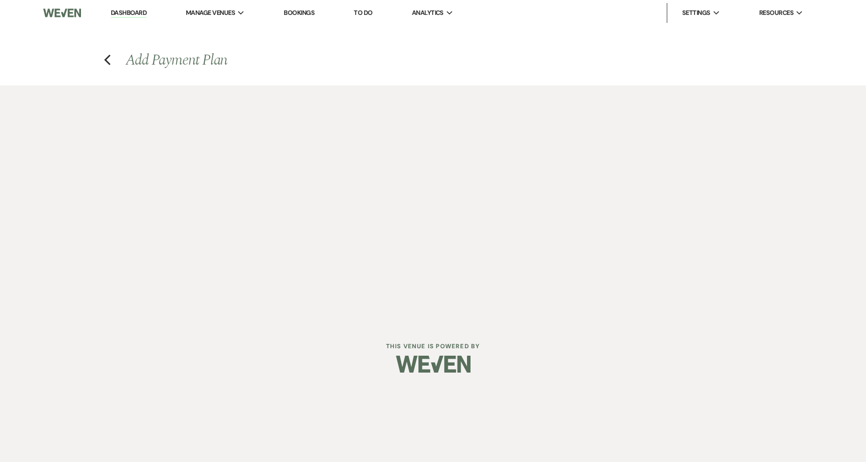
select select "onDueDate"
select select "client"
select select "weeks"
select select "2"
select select "flat"
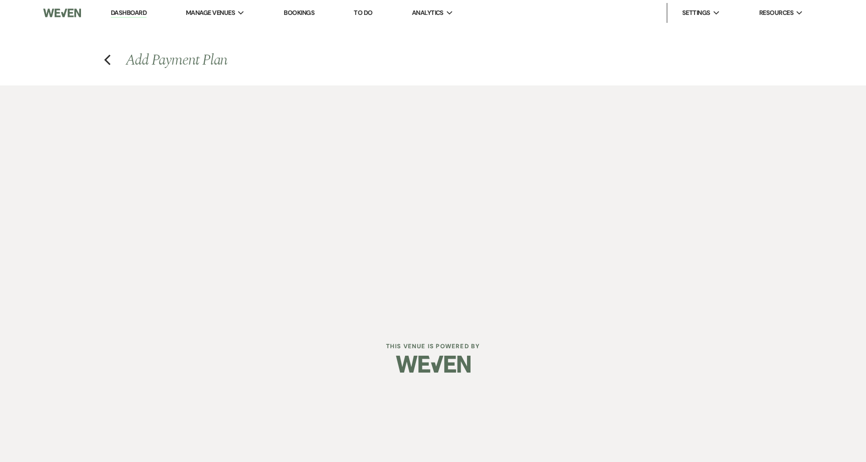
select select "true"
select select "client"
select select "onDueDate"
select select "client"
select select "weeks"
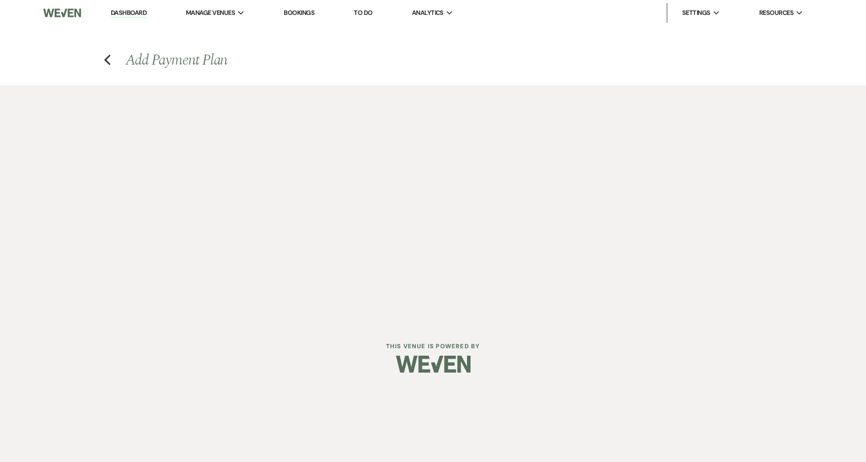
select select "2"
select select "flat"
select select "true"
select select "client"
select select "weeks"
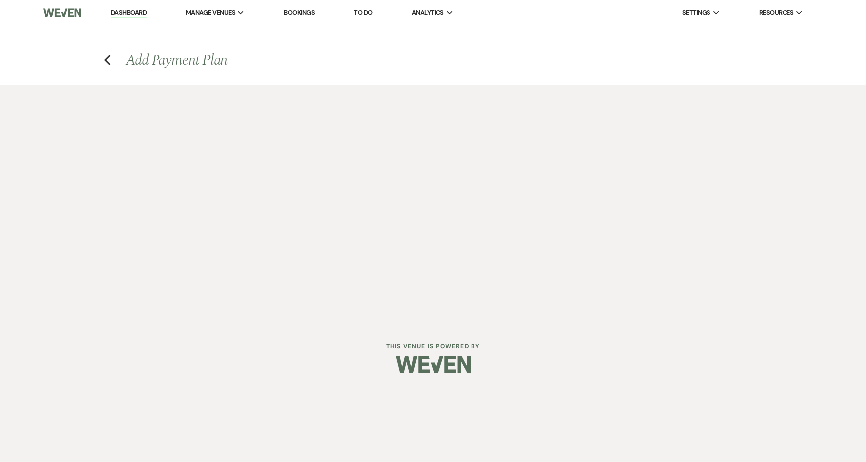
select select "client"
select select "onDueDate"
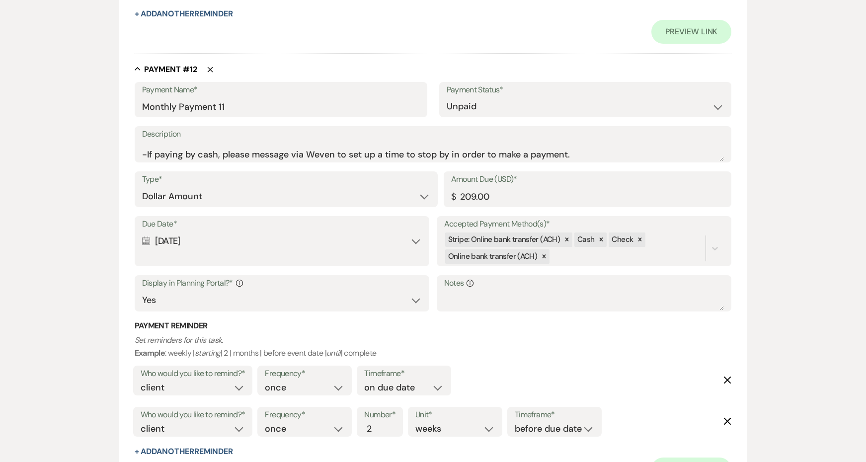
scroll to position [5125, 0]
click at [545, 319] on div "Payment Reminder Set reminders for this task. Example : weekly | starting | 2 |…" at bounding box center [434, 387] width 598 height 137
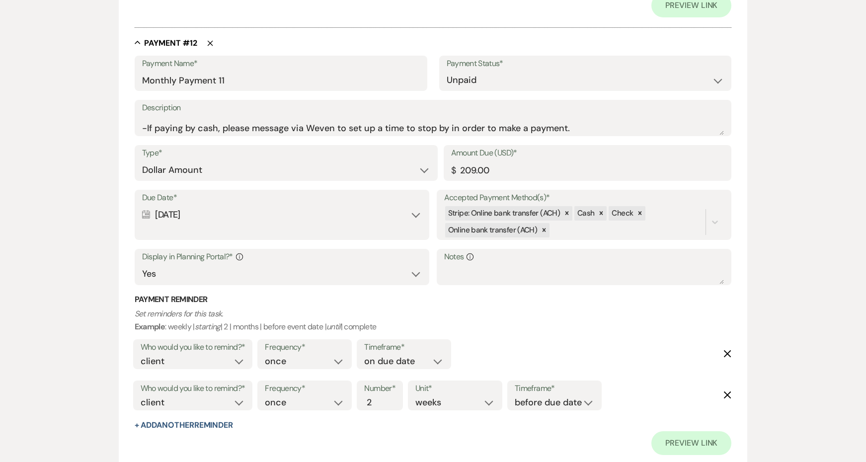
scroll to position [5150, 0]
